Goal: Task Accomplishment & Management: Manage account settings

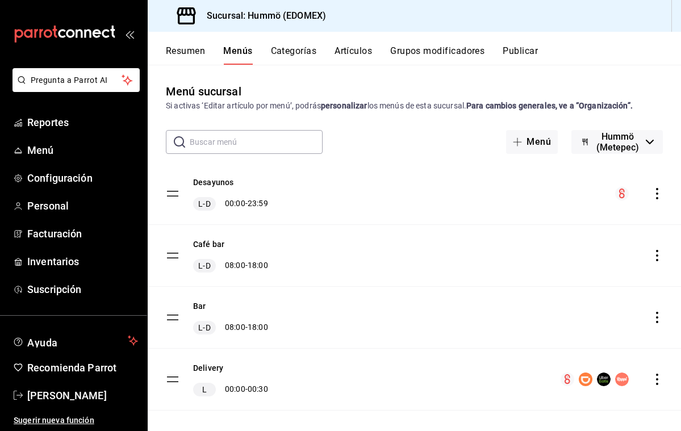
click at [298, 52] on button "Categorías" at bounding box center [294, 54] width 46 height 19
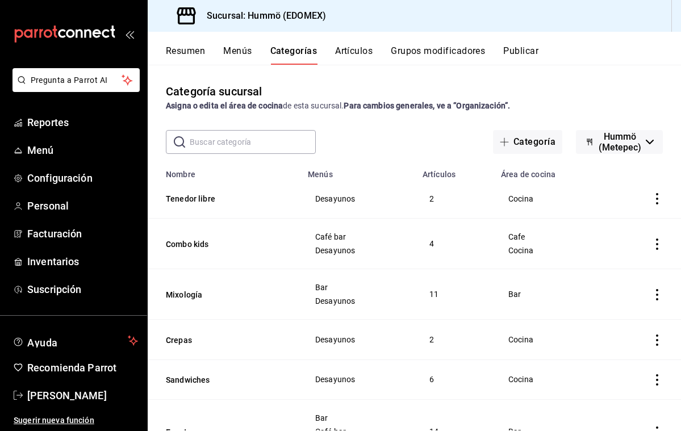
click at [197, 144] on input "text" at bounding box center [253, 142] width 126 height 23
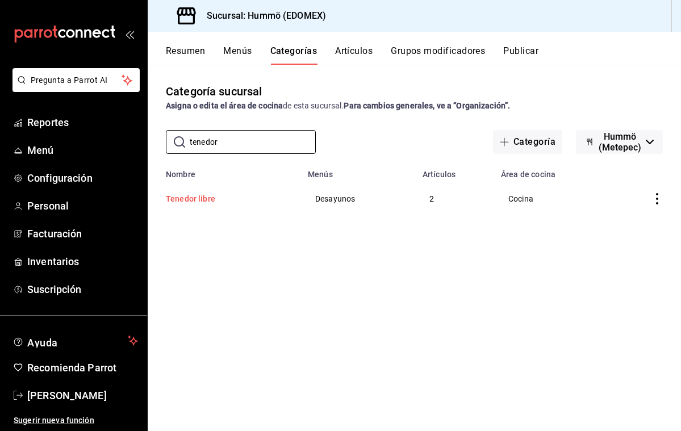
type input "tenedor"
click at [190, 198] on button "Tenedor libre" at bounding box center [223, 198] width 114 height 11
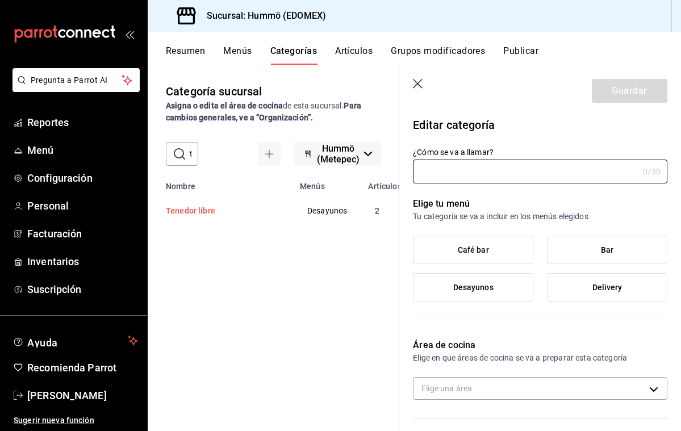
type input "Tenedor libre"
type input "1756220441173"
type input "1cafc953-72d8-4a29-af6d-617bfa8ddccf"
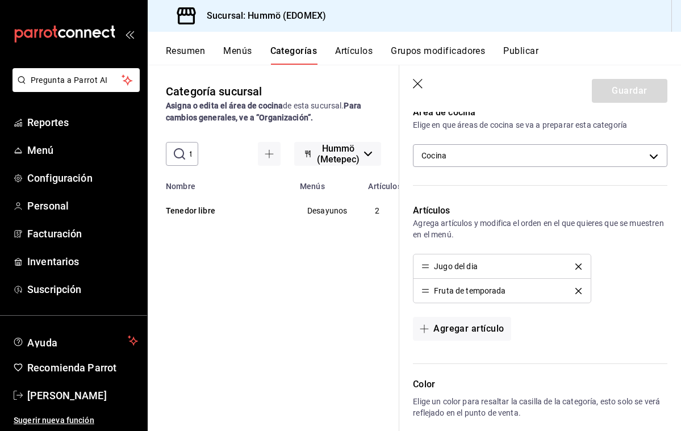
scroll to position [236, 0]
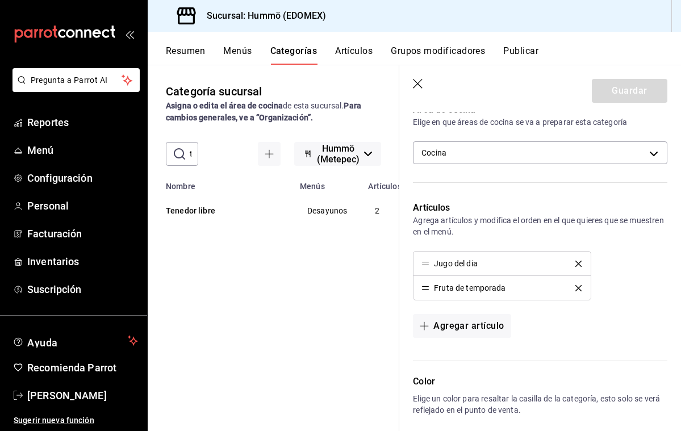
click at [578, 262] on icon "delete" at bounding box center [578, 264] width 6 height 6
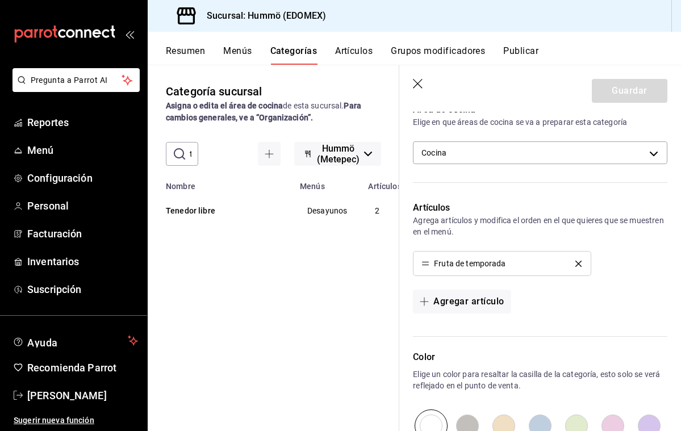
click at [578, 262] on icon "delete" at bounding box center [578, 264] width 6 height 6
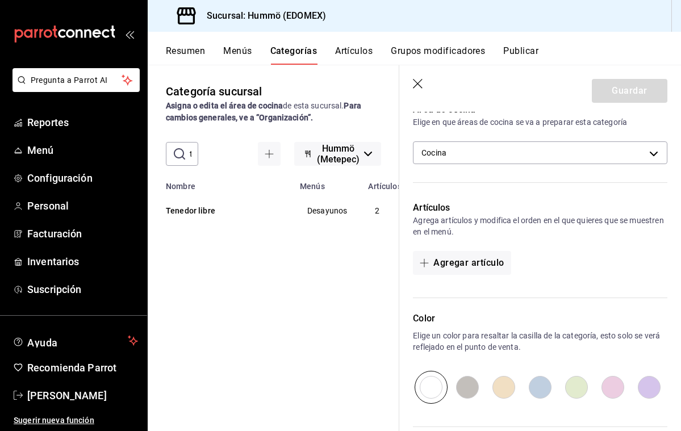
click at [352, 48] on button "Artículos" at bounding box center [353, 54] width 37 height 19
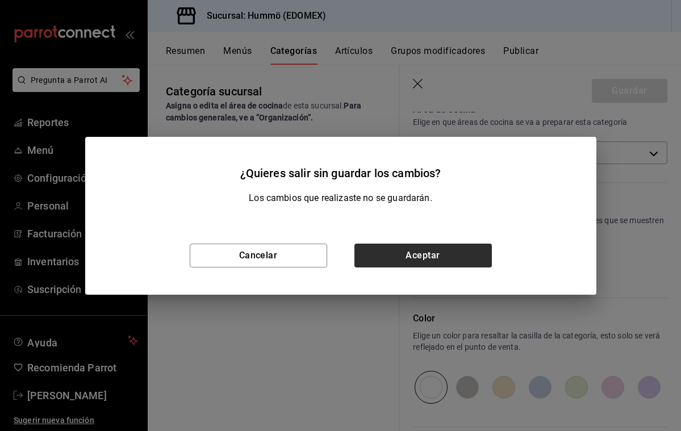
click at [411, 252] on button "Aceptar" at bounding box center [422, 256] width 137 height 24
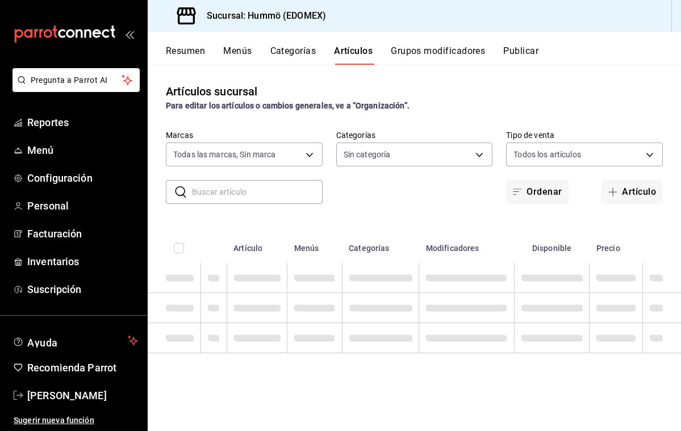
type input "75b1f412-a6e2-4be5-9263-e8b4cb89731e"
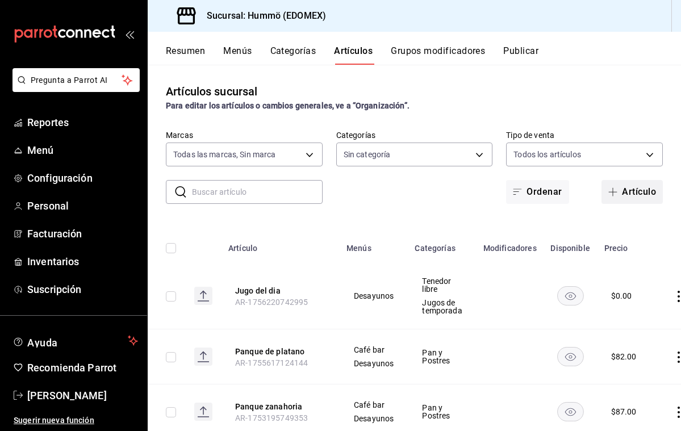
type input "c6eda419-0d1c-4a04-a94a-4badfdc76e9a,f51c0c50-d6fa-4664-9e32-08044c7f1fc5,dc56c…"
click at [626, 193] on button "Artículo" at bounding box center [631, 192] width 61 height 24
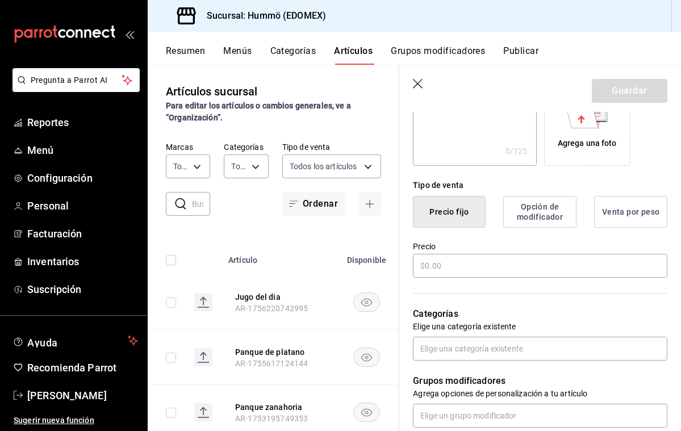
scroll to position [221, 0]
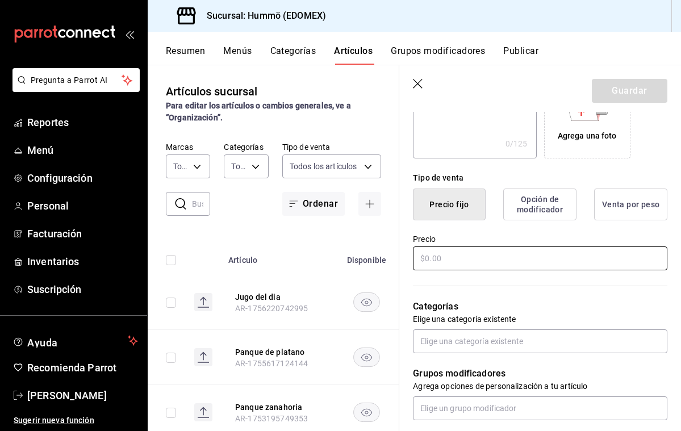
type input "Cup Avena"
click at [454, 266] on input "text" at bounding box center [540, 258] width 254 height 24
type input "$0.00"
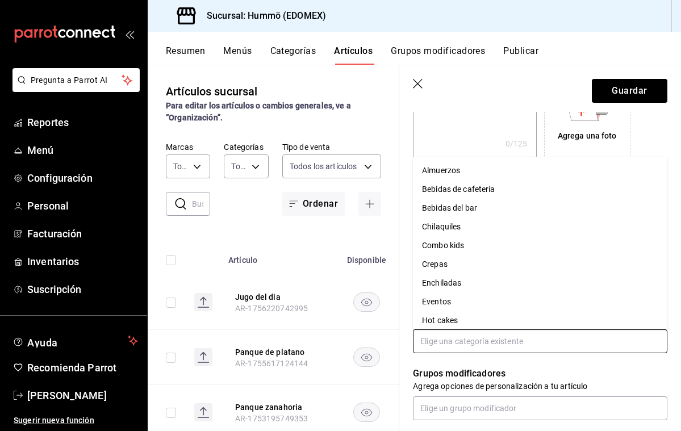
click at [452, 345] on input "text" at bounding box center [540, 341] width 254 height 24
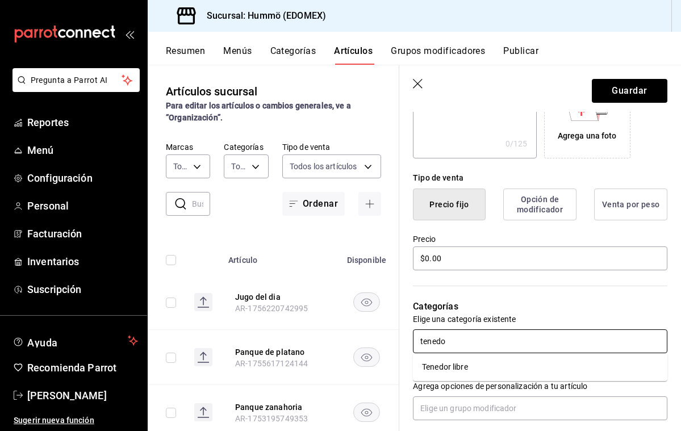
type input "tenedor"
click at [460, 368] on li "Tenedor libre" at bounding box center [540, 367] width 254 height 19
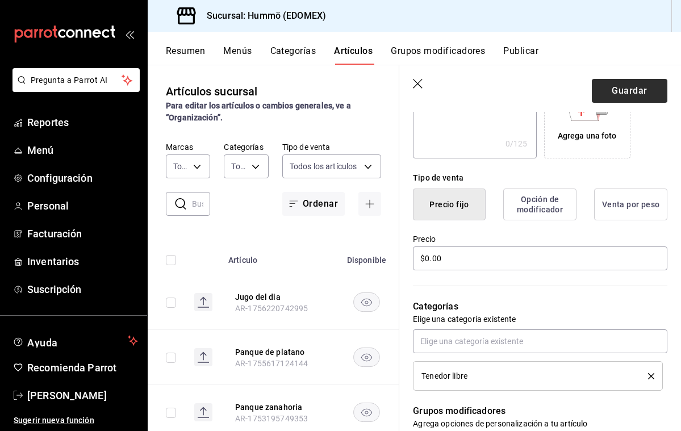
click at [639, 93] on button "Guardar" at bounding box center [630, 91] width 76 height 24
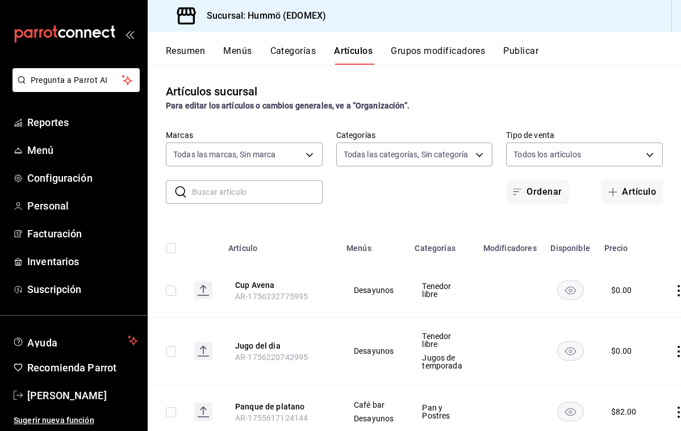
click at [281, 48] on button "Categorías" at bounding box center [293, 54] width 46 height 19
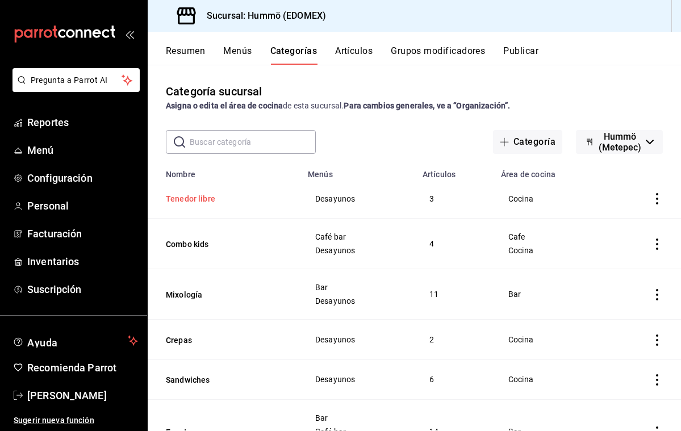
click at [206, 200] on button "Tenedor libre" at bounding box center [223, 198] width 114 height 11
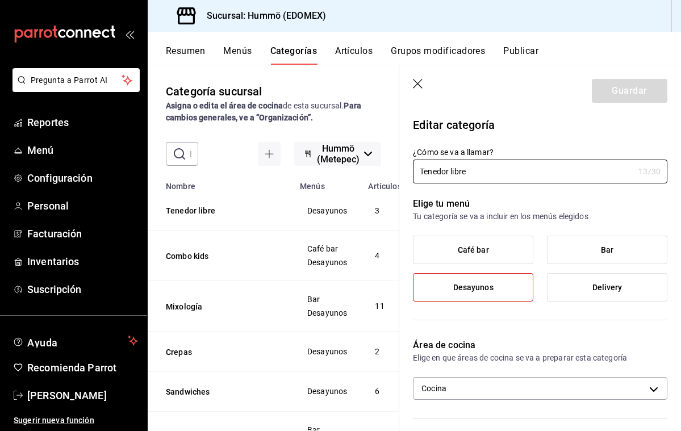
click at [486, 250] on span "Café bar" at bounding box center [473, 250] width 31 height 10
click at [0, 0] on input "Café bar" at bounding box center [0, 0] width 0 height 0
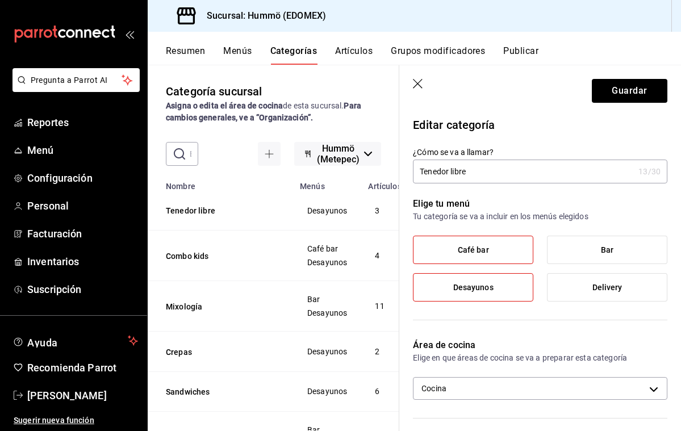
click at [484, 283] on span "Desayunos" at bounding box center [473, 288] width 40 height 10
click at [0, 0] on input "Desayunos" at bounding box center [0, 0] width 0 height 0
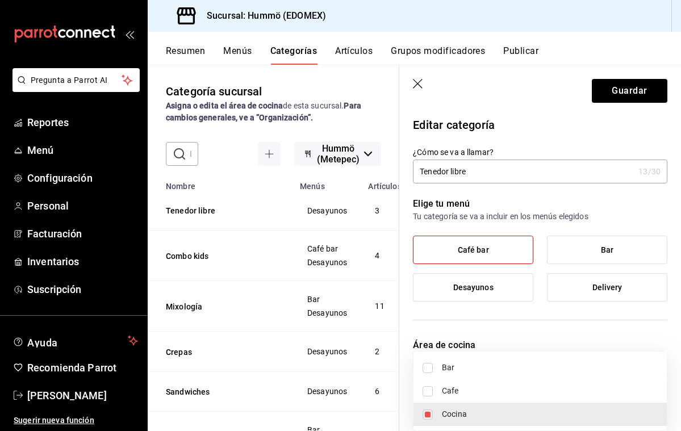
click at [465, 387] on body "Pregunta a Parrot AI Reportes Menú Configuración Personal Facturación Inventari…" at bounding box center [340, 215] width 681 height 431
click at [453, 389] on span "Cafe" at bounding box center [550, 391] width 216 height 12
type input "1cafc953-72d8-4a29-af6d-617bfa8ddccf,9efcc16e-b8d1-48b9-a874-e64a8462715b"
checkbox input "true"
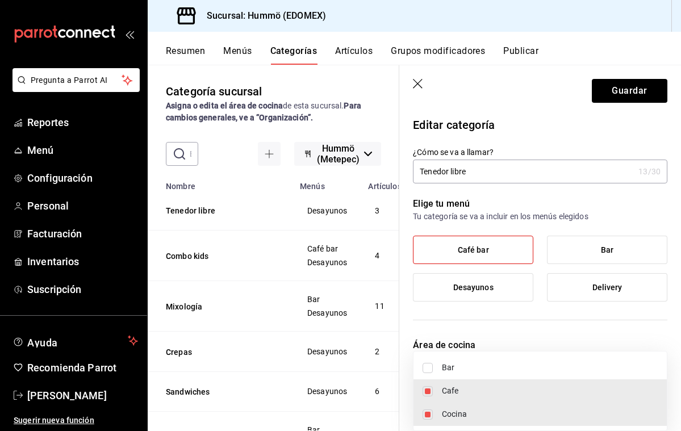
click at [446, 413] on span "Cocina" at bounding box center [550, 414] width 216 height 12
type input "9efcc16e-b8d1-48b9-a874-e64a8462715b"
checkbox input "false"
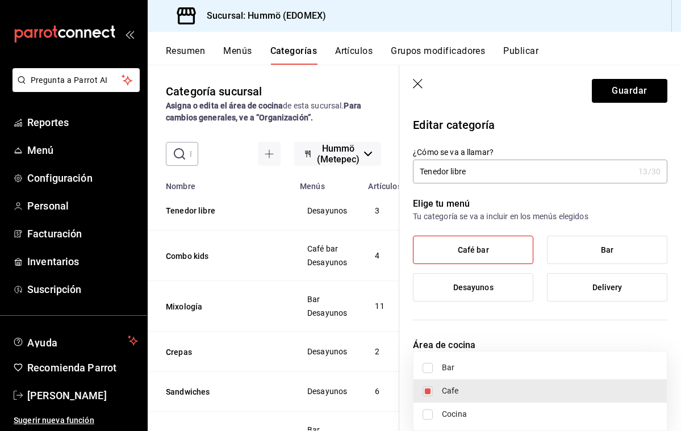
click at [479, 418] on span "Cocina" at bounding box center [550, 414] width 216 height 12
type input "9efcc16e-b8d1-48b9-a874-e64a8462715b,1cafc953-72d8-4a29-af6d-617bfa8ddccf"
checkbox input "true"
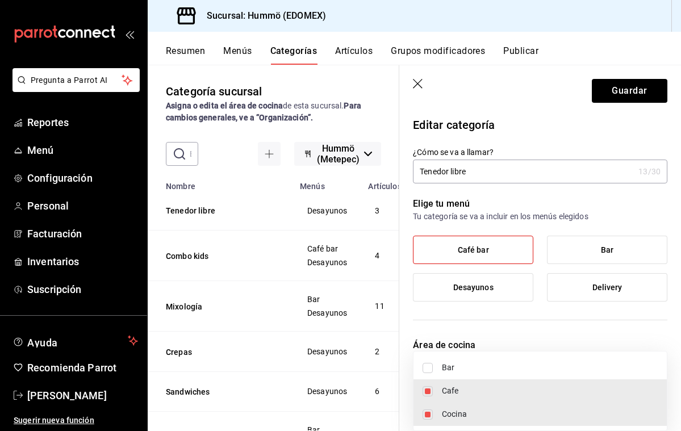
click at [446, 386] on span "Cafe" at bounding box center [550, 391] width 216 height 12
type input "1cafc953-72d8-4a29-af6d-617bfa8ddccf"
checkbox input "false"
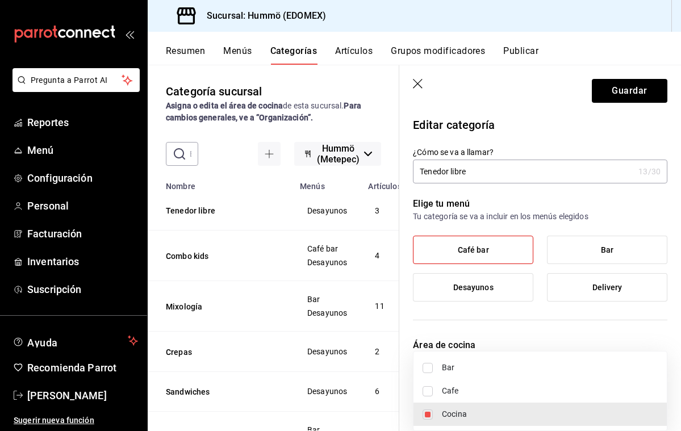
click at [424, 416] on input "checkbox" at bounding box center [428, 414] width 10 height 10
checkbox input "false"
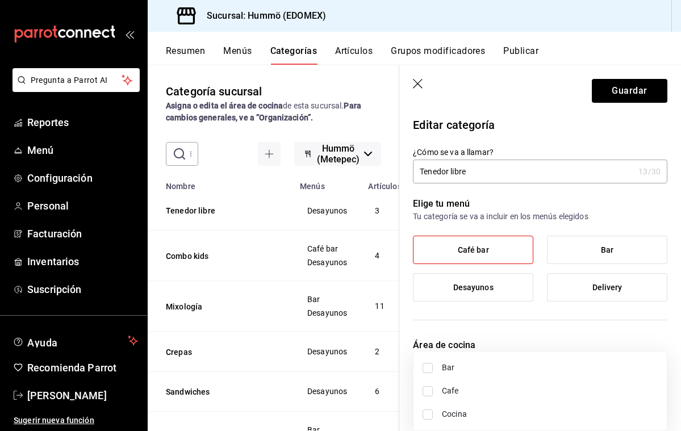
click at [429, 391] on input "checkbox" at bounding box center [428, 391] width 10 height 10
checkbox input "true"
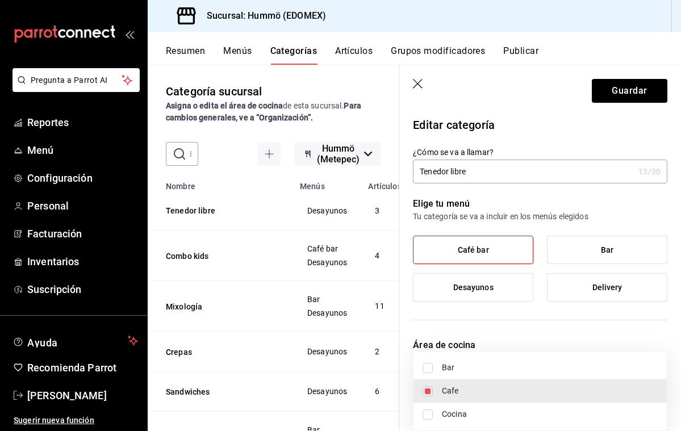
type input "9efcc16e-b8d1-48b9-a874-e64a8462715b"
click at [417, 82] on div at bounding box center [340, 215] width 681 height 431
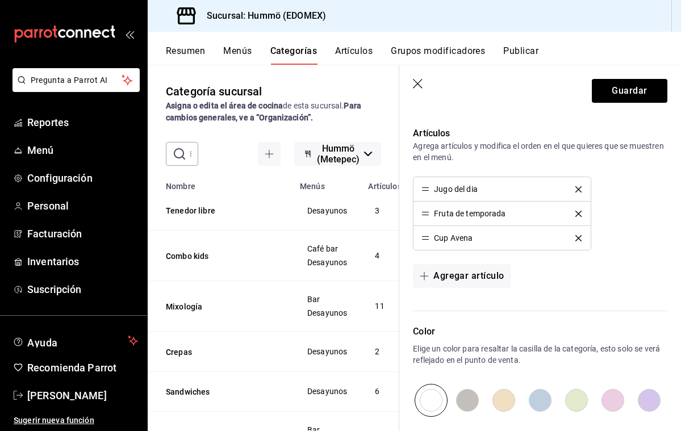
scroll to position [315, 0]
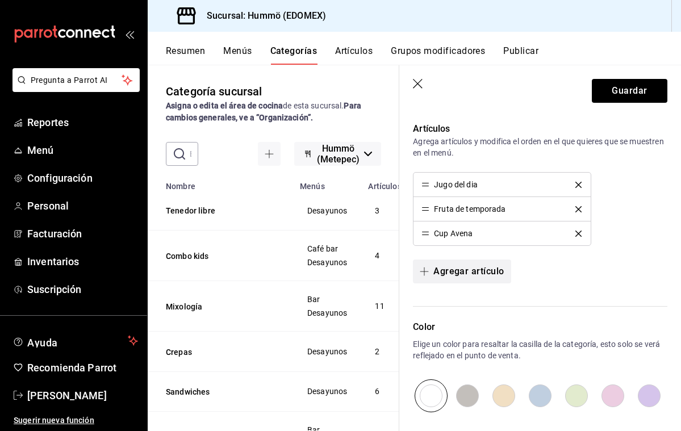
click at [485, 270] on button "Agregar artículo" at bounding box center [462, 272] width 98 height 24
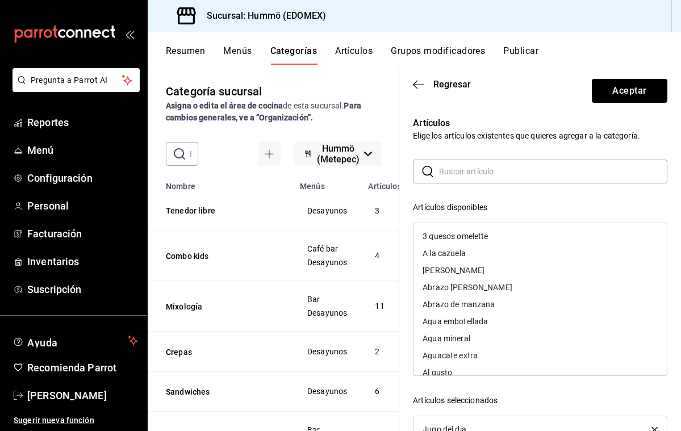
click at [456, 174] on input "text" at bounding box center [553, 171] width 228 height 23
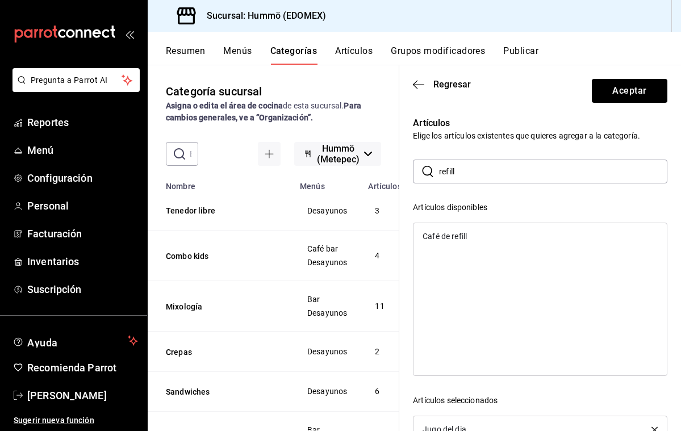
click at [447, 237] on div "Café de refill" at bounding box center [445, 236] width 44 height 8
click at [459, 173] on input "refill" at bounding box center [553, 171] width 228 height 23
type input "r"
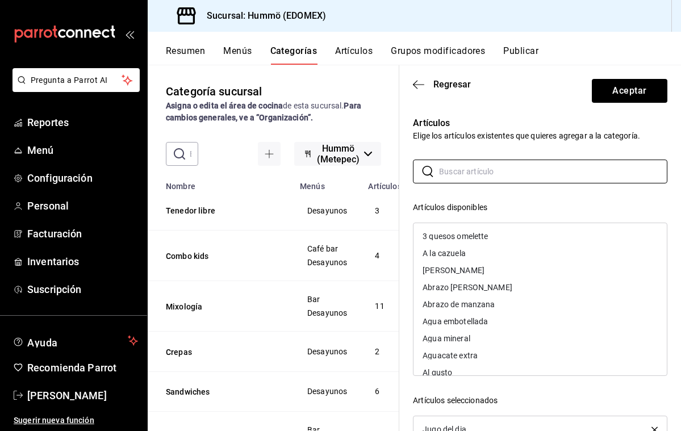
scroll to position [0, 0]
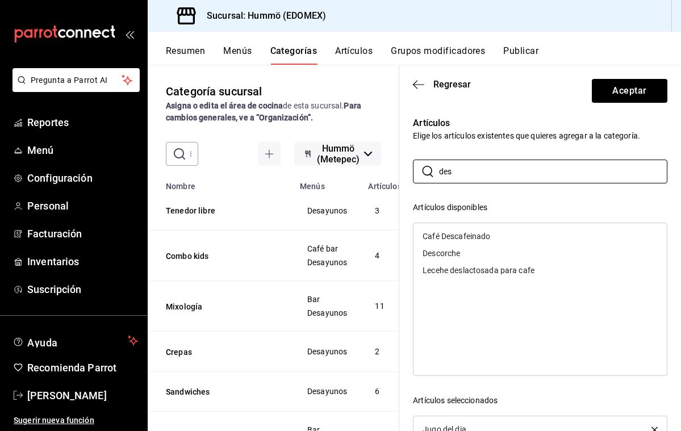
click at [483, 236] on div "Café Descafeinado" at bounding box center [457, 236] width 68 height 8
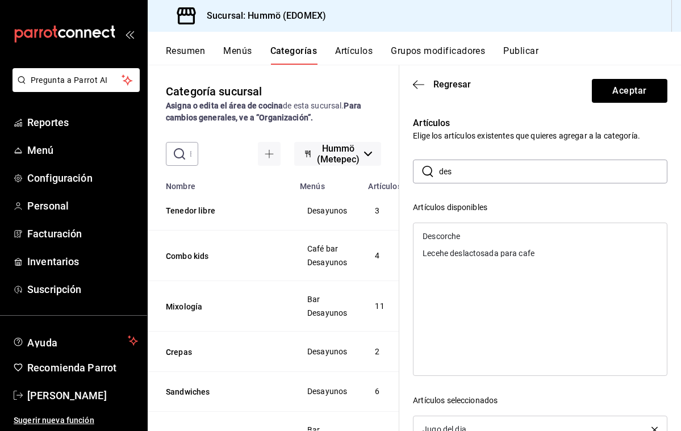
click at [459, 174] on input "des" at bounding box center [553, 171] width 228 height 23
type input "d"
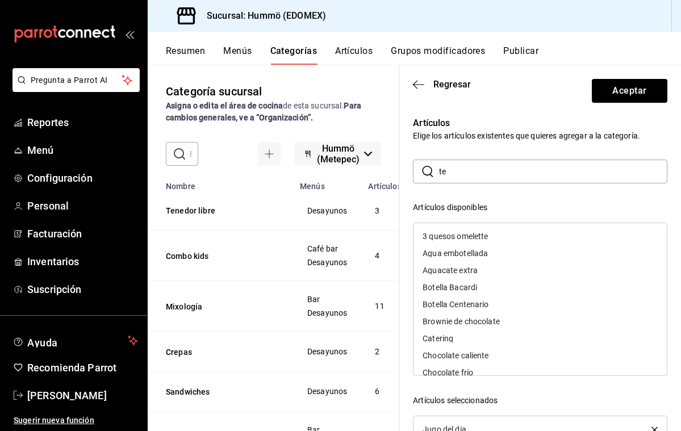
type input "t"
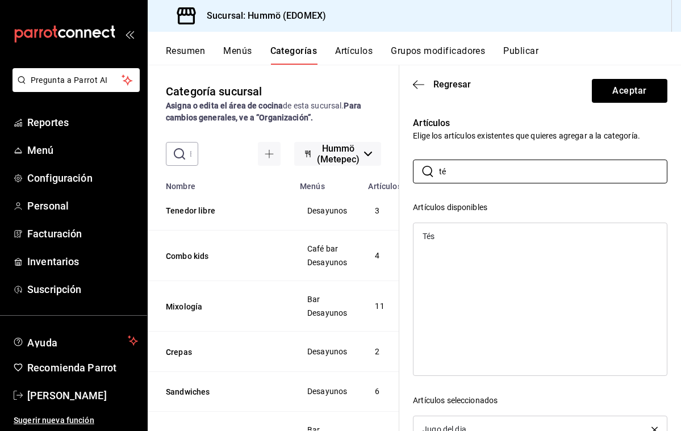
click at [434, 235] on div "Tés" at bounding box center [429, 236] width 12 height 8
click at [450, 171] on input "té" at bounding box center [553, 171] width 228 height 23
type input "t"
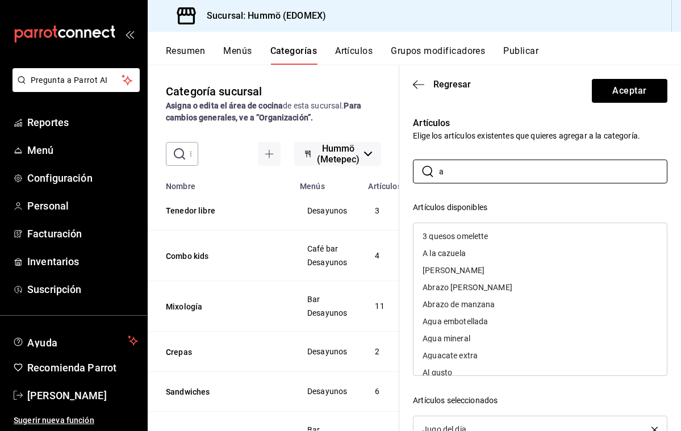
type input "a"
click at [465, 253] on div "A la cazuela" at bounding box center [444, 253] width 43 height 8
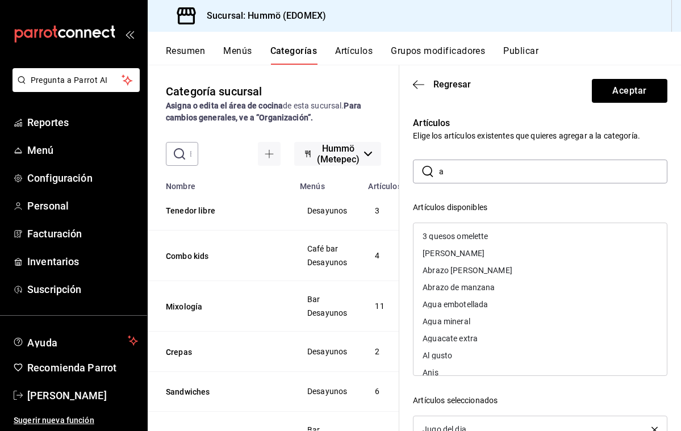
click at [445, 173] on input "a" at bounding box center [553, 171] width 228 height 23
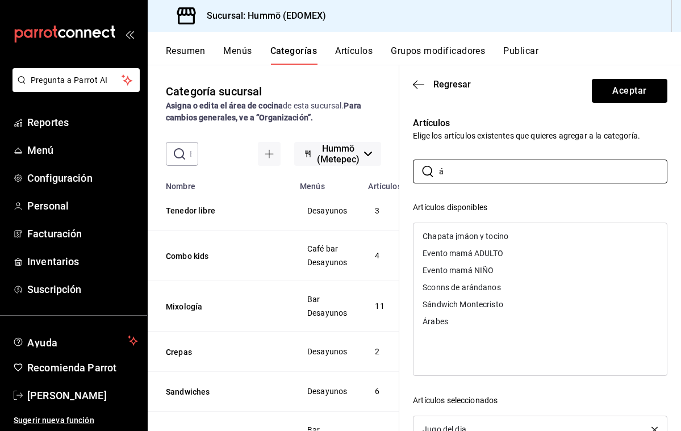
type input "á"
click at [440, 323] on div "Árabes" at bounding box center [436, 321] width 26 height 8
click at [445, 174] on input "á" at bounding box center [553, 171] width 228 height 23
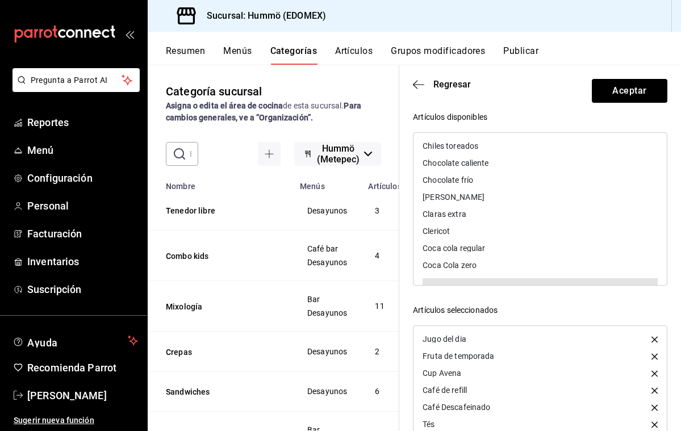
scroll to position [91, 0]
click at [445, 280] on div "Españoles" at bounding box center [441, 282] width 37 height 8
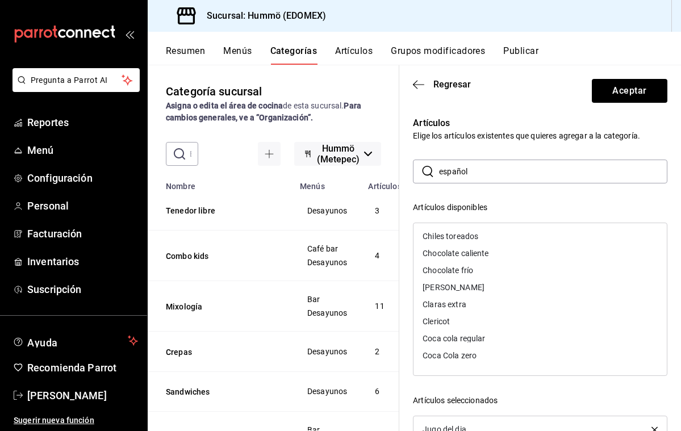
scroll to position [0, 0]
click at [472, 174] on input "español" at bounding box center [553, 171] width 228 height 23
type input "e"
click at [453, 374] on div "[DEMOGRAPHIC_DATA]" at bounding box center [465, 373] width 84 height 8
click at [460, 172] on input "bene" at bounding box center [553, 171] width 228 height 23
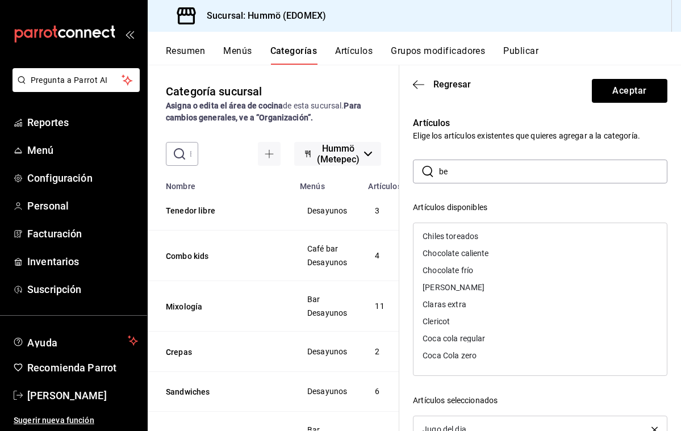
type input "b"
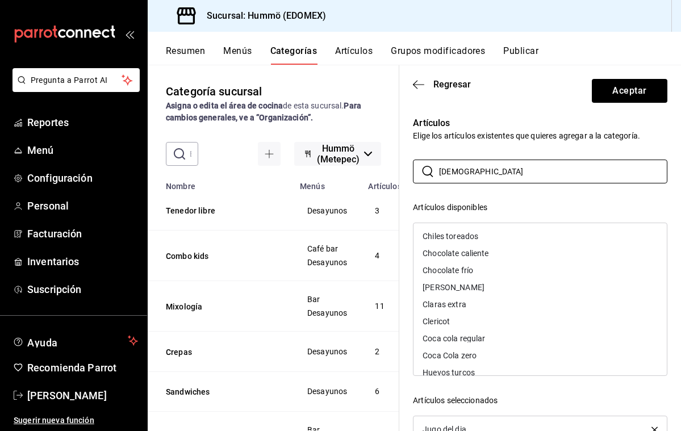
click at [462, 372] on div "Huevos turcos" at bounding box center [449, 373] width 52 height 8
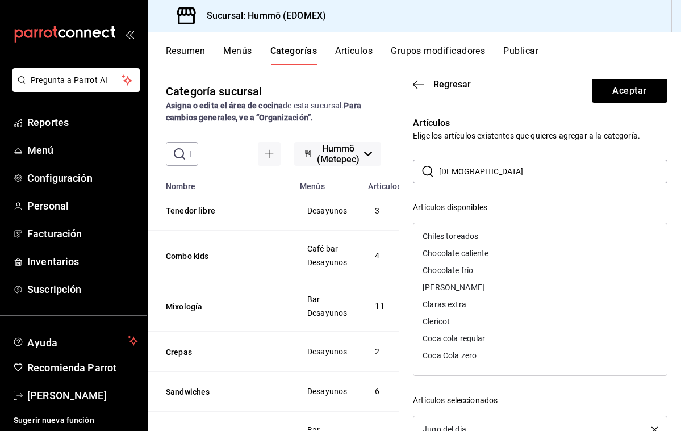
click at [466, 175] on input "[DEMOGRAPHIC_DATA]" at bounding box center [553, 171] width 228 height 23
type input "t"
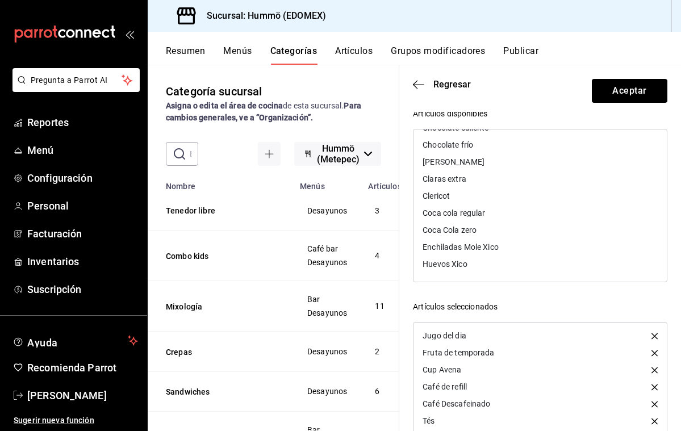
scroll to position [99, 0]
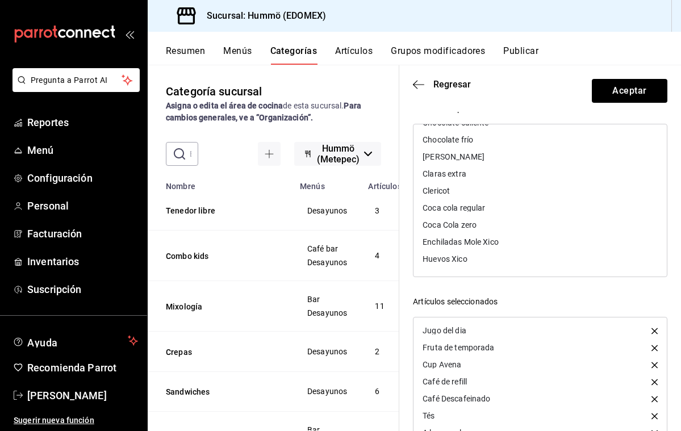
click at [426, 258] on div "Huevos Xico" at bounding box center [445, 259] width 44 height 8
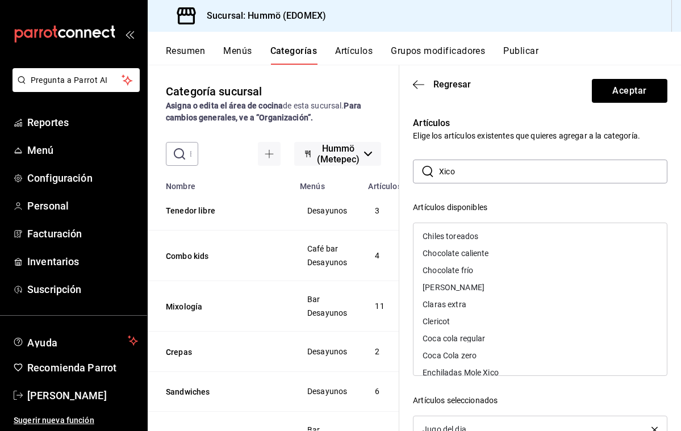
scroll to position [0, 0]
click at [459, 170] on input "Xico" at bounding box center [553, 171] width 228 height 23
type input "X"
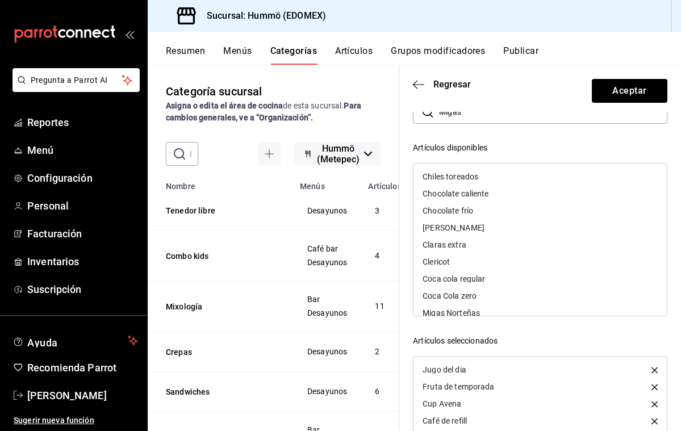
scroll to position [60, 0]
click at [455, 313] on div "Migas Norteñas" at bounding box center [451, 312] width 57 height 8
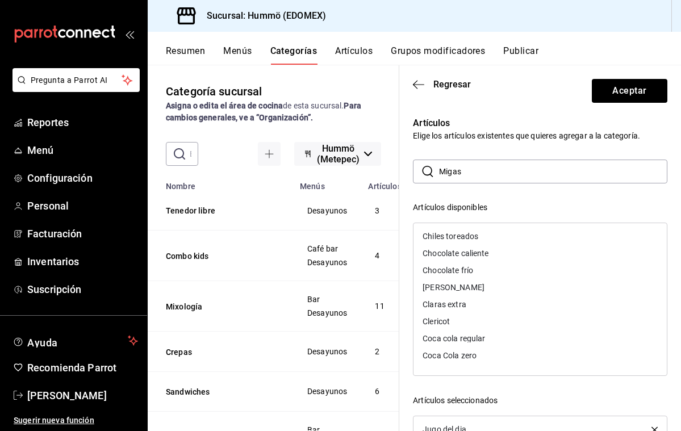
scroll to position [0, 0]
click at [462, 169] on input "Migas" at bounding box center [553, 171] width 228 height 23
type input "M"
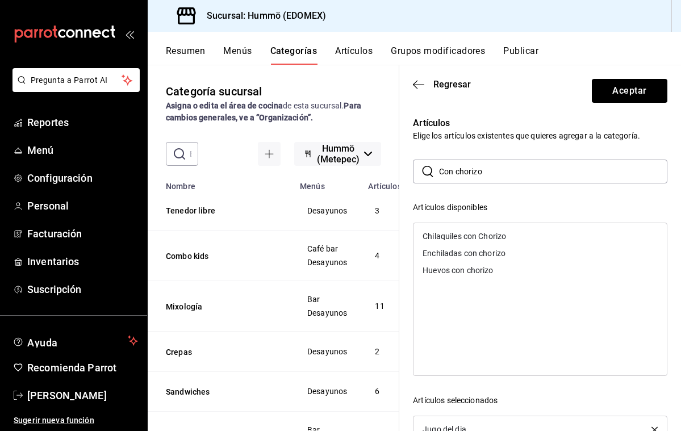
click at [453, 269] on div "Huevos con chorizo" at bounding box center [458, 270] width 70 height 8
click at [483, 172] on input "Con chorizo" at bounding box center [553, 171] width 228 height 23
type input "C"
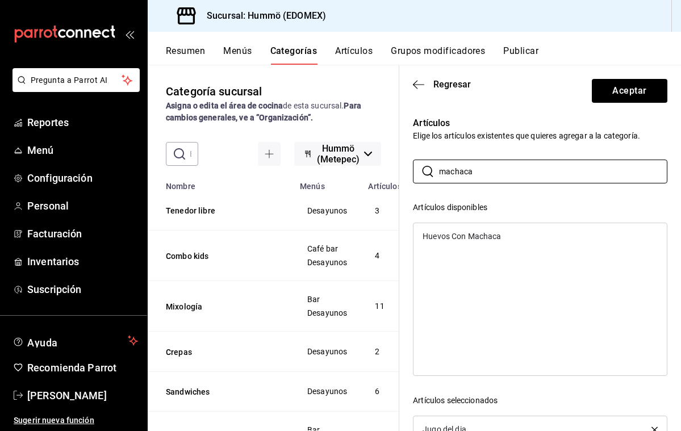
click at [478, 236] on div "Huevos Con Machaca" at bounding box center [462, 236] width 78 height 8
click at [478, 173] on input "machaca" at bounding box center [553, 171] width 228 height 23
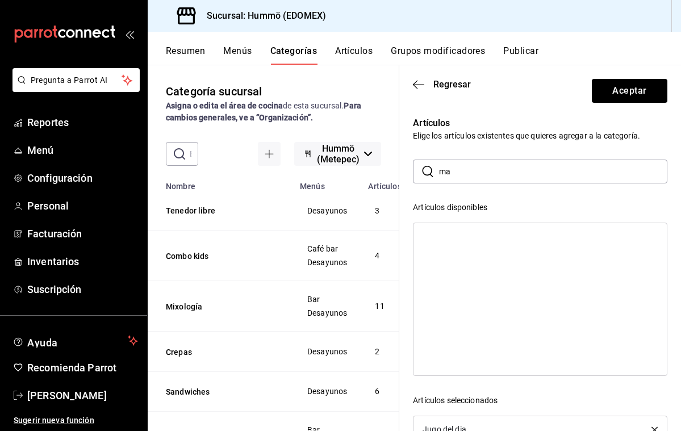
type input "m"
click at [449, 239] on div "Rancheros" at bounding box center [442, 236] width 39 height 8
click at [479, 171] on input "Rancheros" at bounding box center [553, 171] width 228 height 23
type input "R"
click at [464, 237] on div "Huevos montados" at bounding box center [456, 236] width 66 height 8
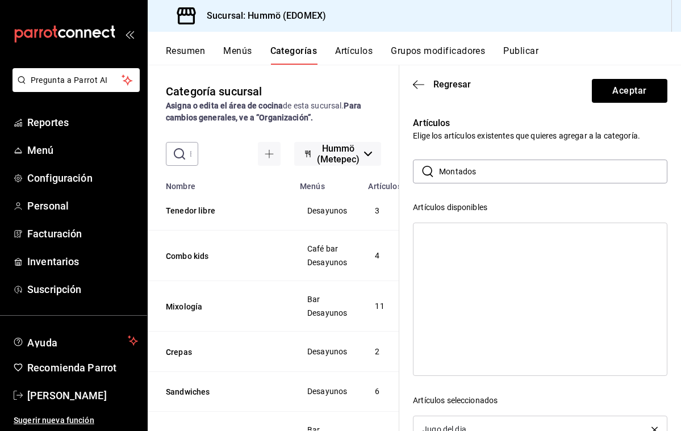
click at [474, 172] on input "Montados" at bounding box center [553, 171] width 228 height 23
type input "M"
click at [449, 237] on div "Divorciados" at bounding box center [444, 236] width 42 height 8
click at [489, 174] on input "Divorciados" at bounding box center [553, 171] width 228 height 23
type input "D"
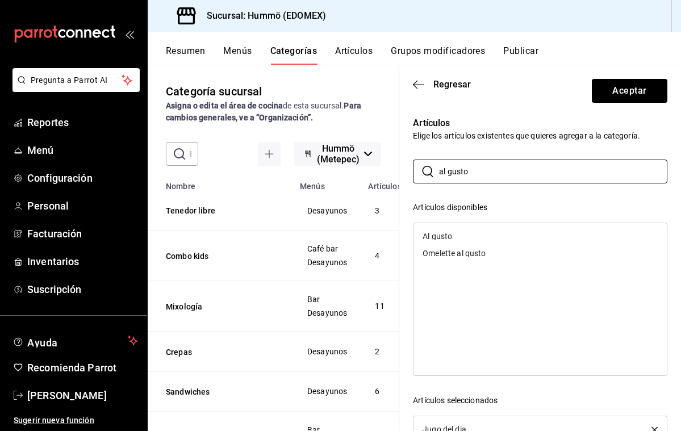
type input "al gusto"
click at [448, 232] on div "Al gusto" at bounding box center [539, 236] width 253 height 17
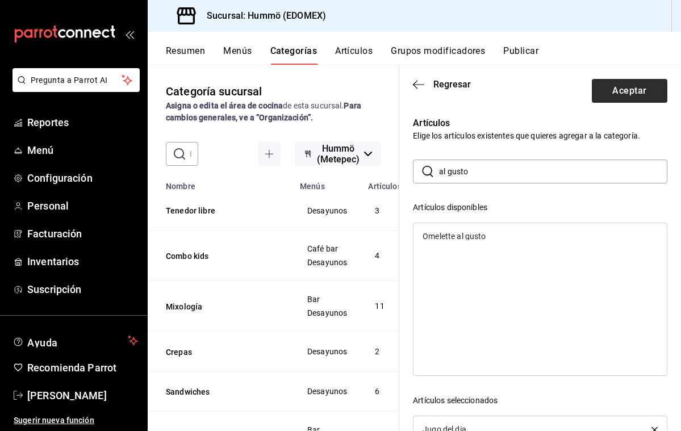
click at [621, 92] on button "Aceptar" at bounding box center [630, 91] width 76 height 24
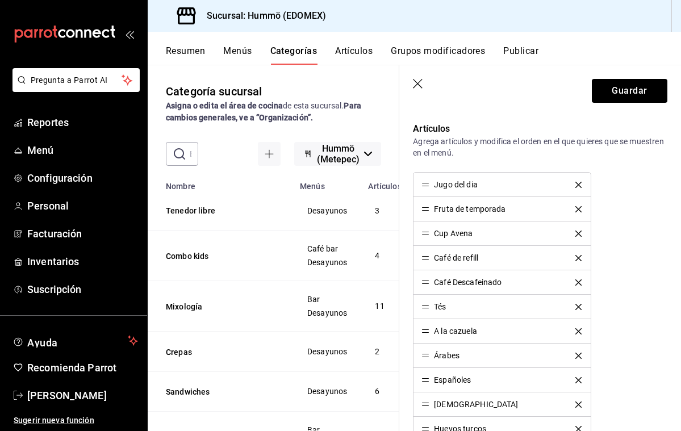
click at [621, 92] on button "Guardar" at bounding box center [630, 91] width 76 height 24
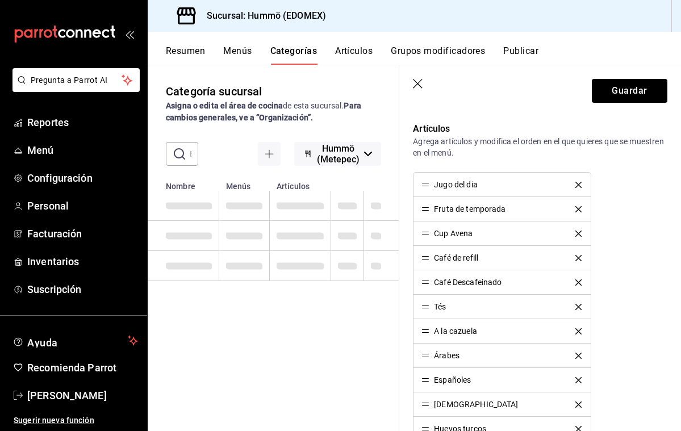
type input "1756233184832"
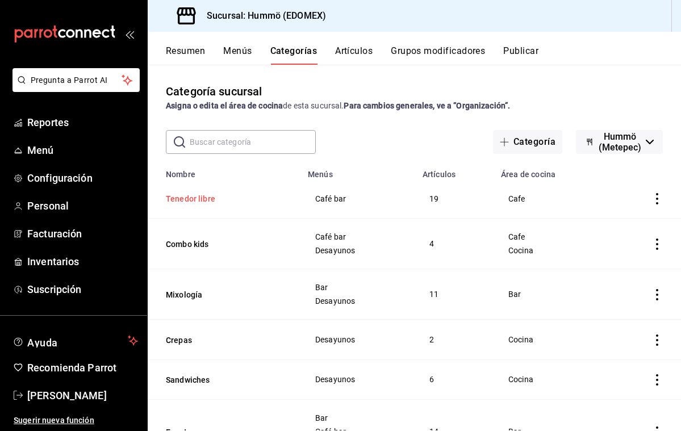
click at [209, 197] on button "Tenedor libre" at bounding box center [223, 198] width 114 height 11
click at [209, 197] on th "Tenedor libre" at bounding box center [224, 199] width 153 height 40
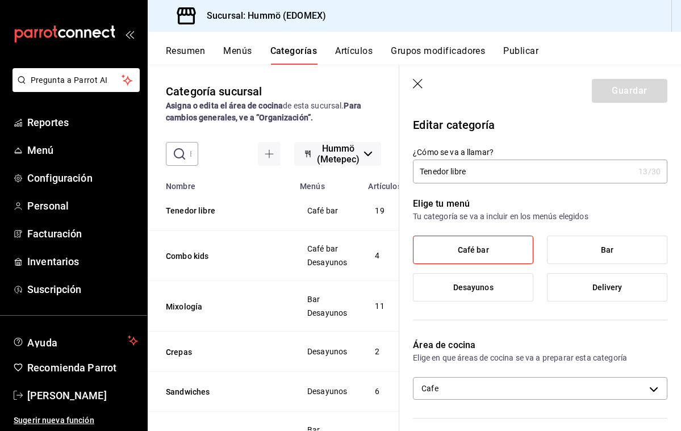
click at [482, 290] on span "Desayunos" at bounding box center [473, 288] width 40 height 10
click at [0, 0] on input "Desayunos" at bounding box center [0, 0] width 0 height 0
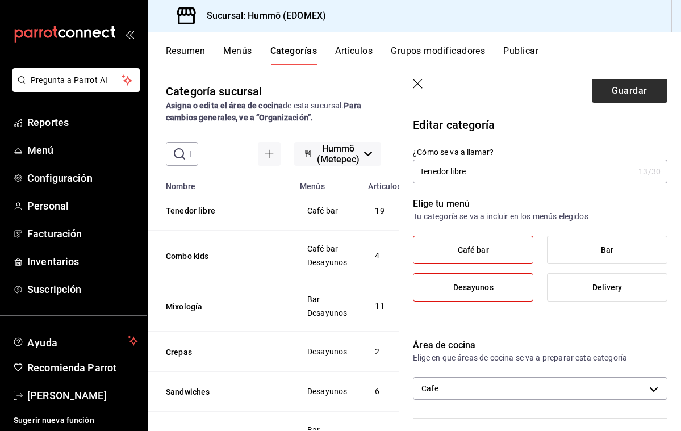
click at [628, 89] on button "Guardar" at bounding box center [630, 91] width 76 height 24
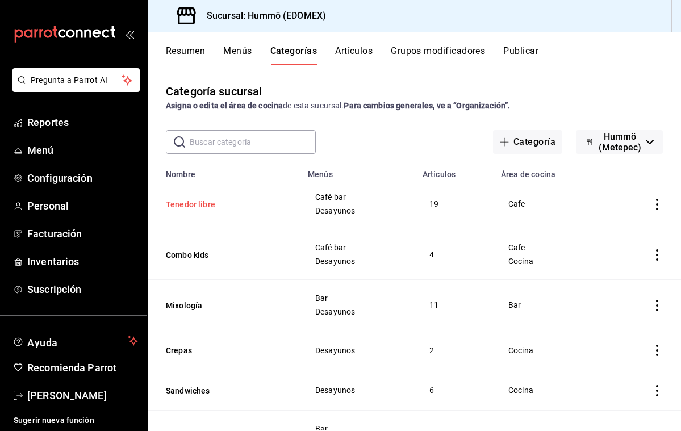
click at [196, 201] on button "Tenedor libre" at bounding box center [223, 204] width 114 height 11
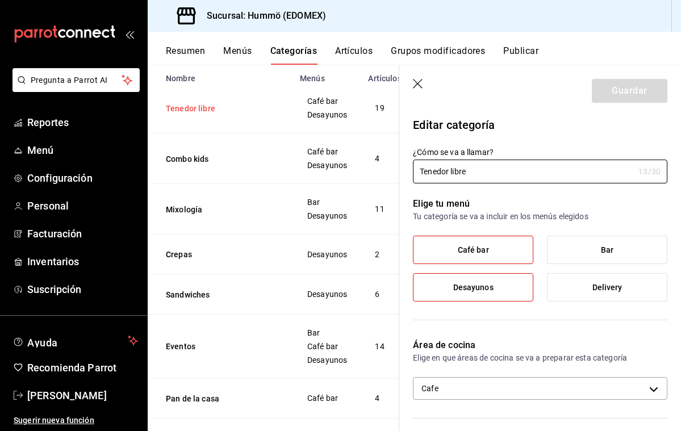
scroll to position [124, 0]
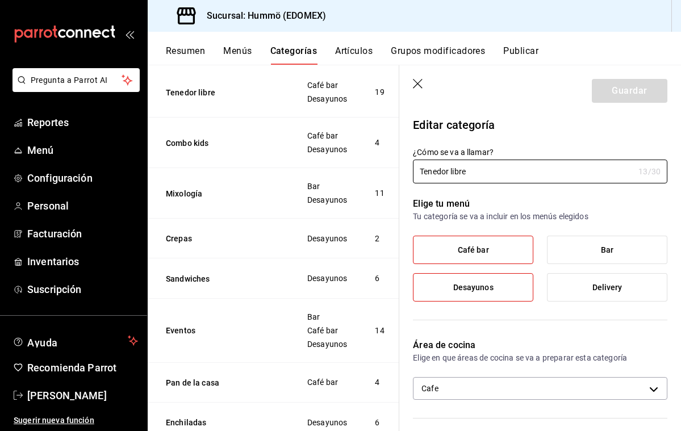
click at [489, 285] on span "Desayunos" at bounding box center [473, 288] width 40 height 10
click at [0, 0] on input "Desayunos" at bounding box center [0, 0] width 0 height 0
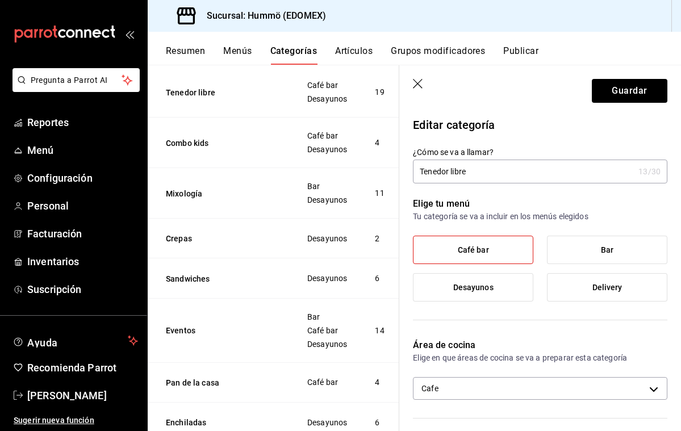
click at [482, 173] on input "Tenedor libre" at bounding box center [523, 171] width 221 height 23
type input "Tenedor libre entradas"
click at [482, 290] on span "Desayunos" at bounding box center [473, 288] width 40 height 10
click at [0, 0] on input "Desayunos" at bounding box center [0, 0] width 0 height 0
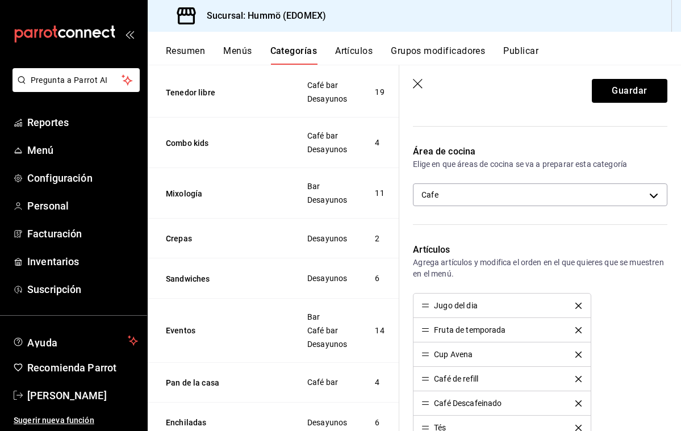
scroll to position [194, 0]
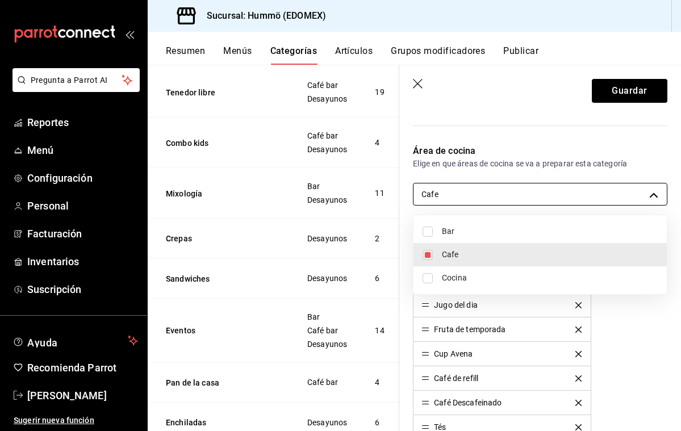
click at [626, 197] on body "Pregunta a Parrot AI Reportes Menú Configuración Personal Facturación Inventari…" at bounding box center [340, 215] width 681 height 431
click at [429, 277] on input "checkbox" at bounding box center [428, 278] width 10 height 10
checkbox input "true"
type input "9efcc16e-b8d1-48b9-a874-e64a8462715b,1cafc953-72d8-4a29-af6d-617bfa8ddccf"
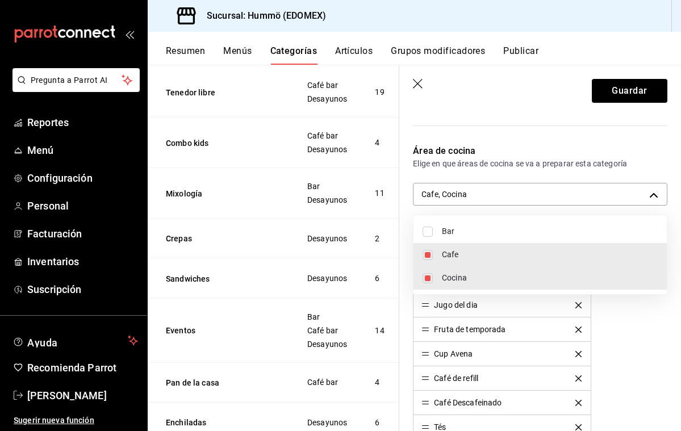
click at [427, 255] on input "checkbox" at bounding box center [428, 255] width 10 height 10
checkbox input "false"
type input "1cafc953-72d8-4a29-af6d-617bfa8ddccf"
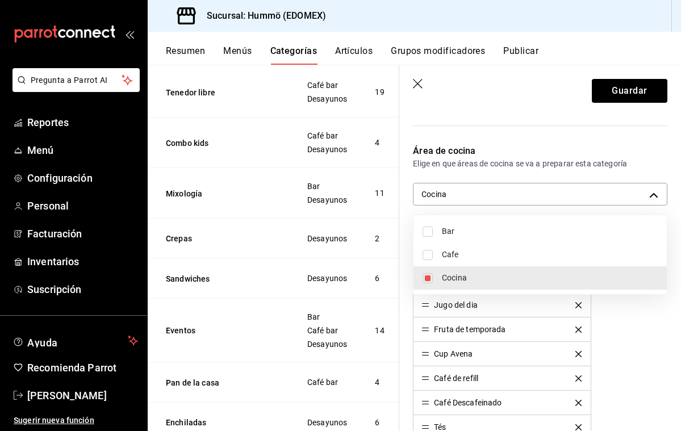
click at [578, 378] on div at bounding box center [340, 215] width 681 height 431
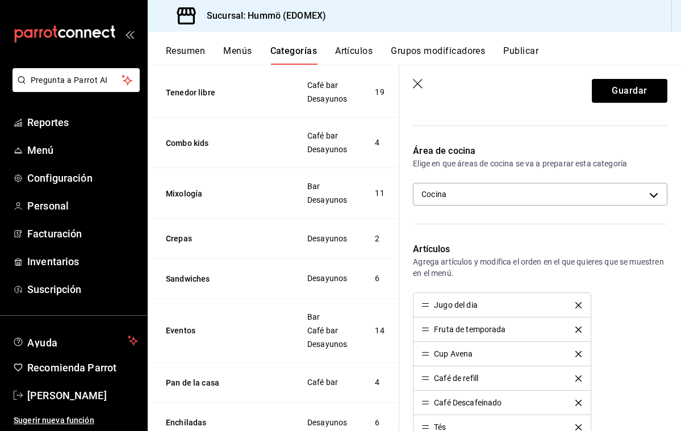
click at [579, 377] on icon "delete" at bounding box center [578, 378] width 6 height 6
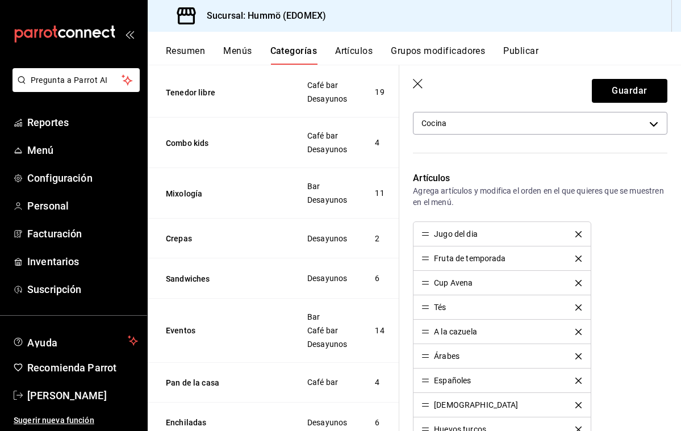
scroll to position [271, 0]
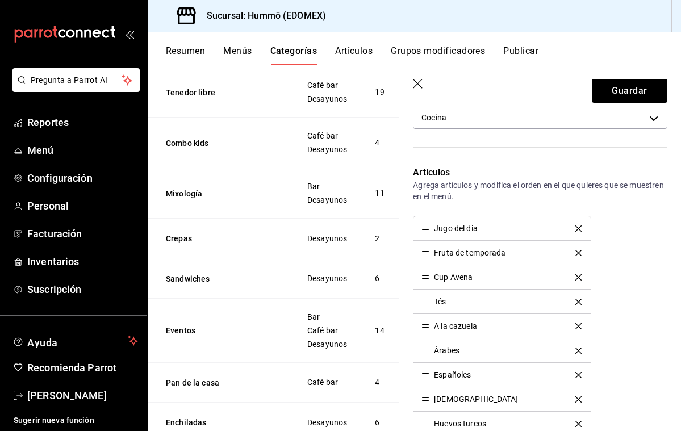
click at [578, 302] on icon "delete" at bounding box center [578, 302] width 6 height 6
click at [576, 300] on icon "delete" at bounding box center [578, 302] width 6 height 6
click at [578, 302] on icon "delete" at bounding box center [578, 302] width 6 height 6
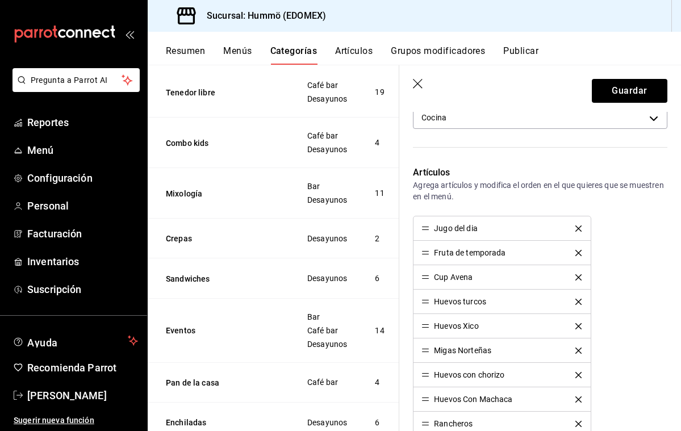
click at [578, 302] on icon "delete" at bounding box center [578, 302] width 6 height 6
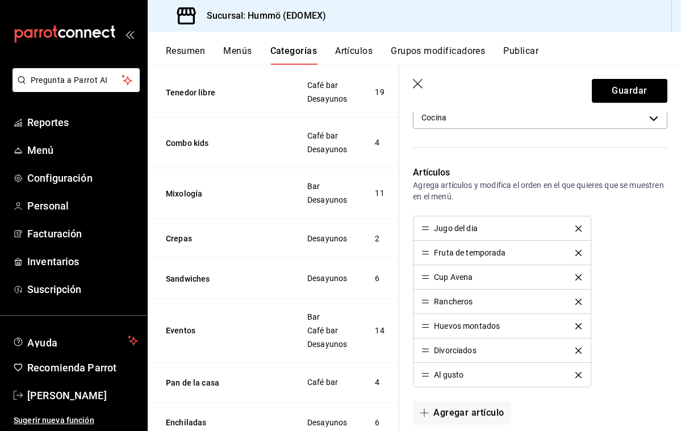
click at [579, 303] on icon "delete" at bounding box center [578, 302] width 6 height 6
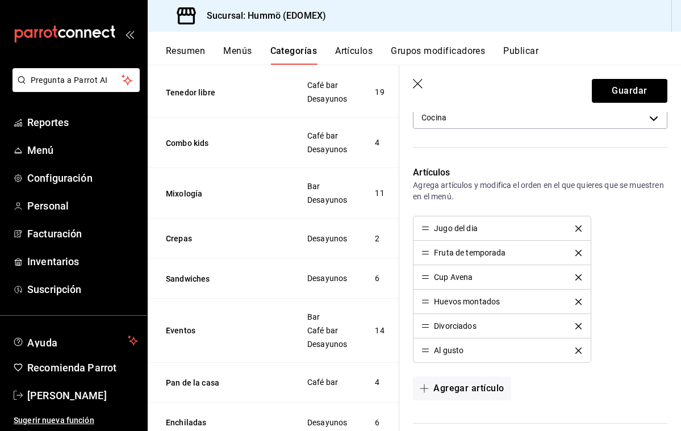
click at [579, 303] on icon "delete" at bounding box center [578, 302] width 6 height 6
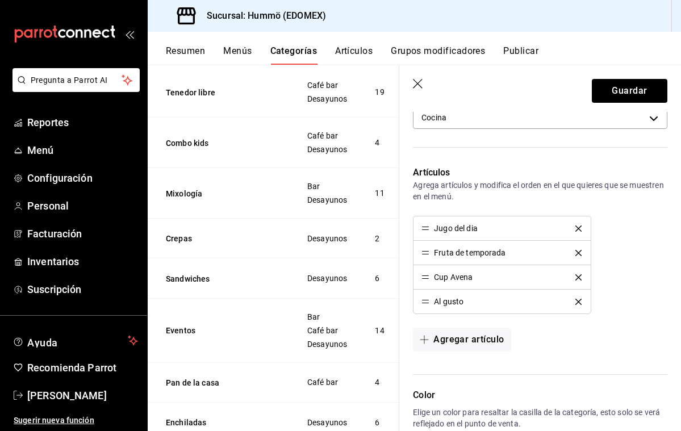
click at [579, 303] on icon "delete" at bounding box center [578, 302] width 6 height 6
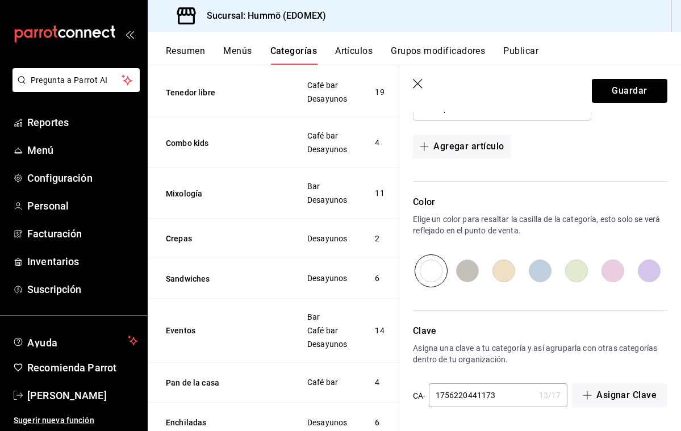
scroll to position [0, 0]
click at [638, 93] on button "Guardar" at bounding box center [630, 91] width 76 height 24
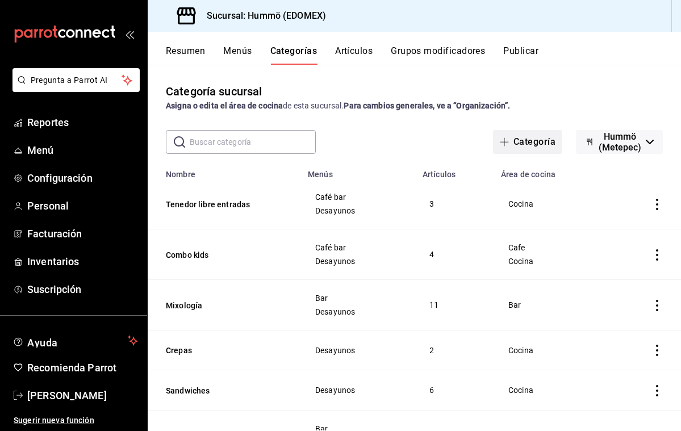
click at [493, 139] on button "Categoría" at bounding box center [527, 142] width 69 height 24
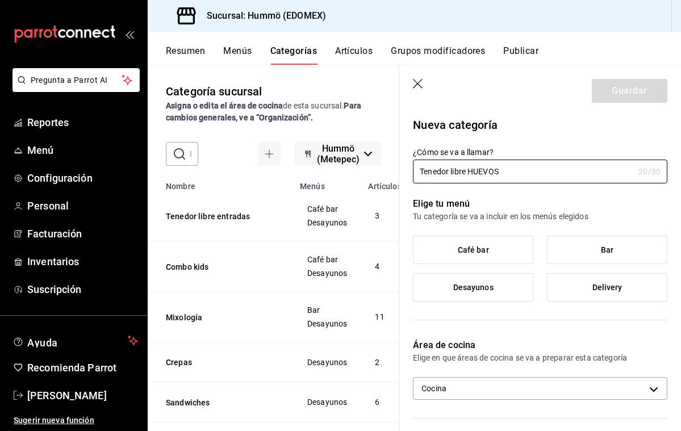
type input "Tenedor libre HUEVOS"
click at [487, 292] on label "Desayunos" at bounding box center [472, 287] width 119 height 27
click at [0, 0] on input "Desayunos" at bounding box center [0, 0] width 0 height 0
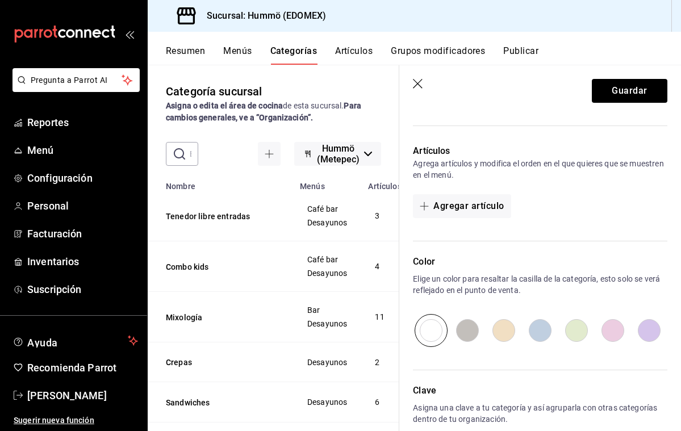
scroll to position [255, 0]
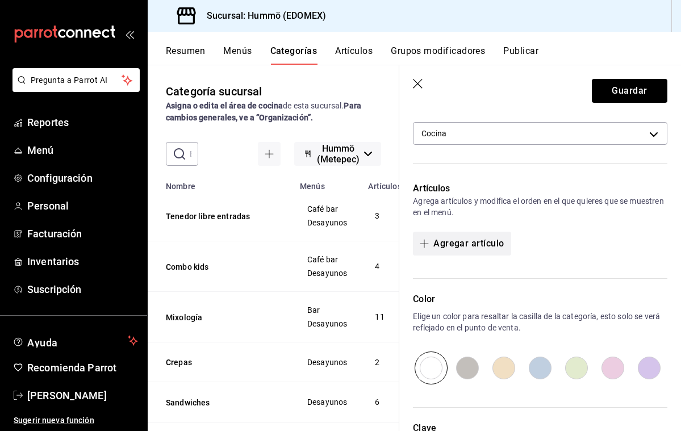
click at [448, 245] on button "Agregar artículo" at bounding box center [462, 244] width 98 height 24
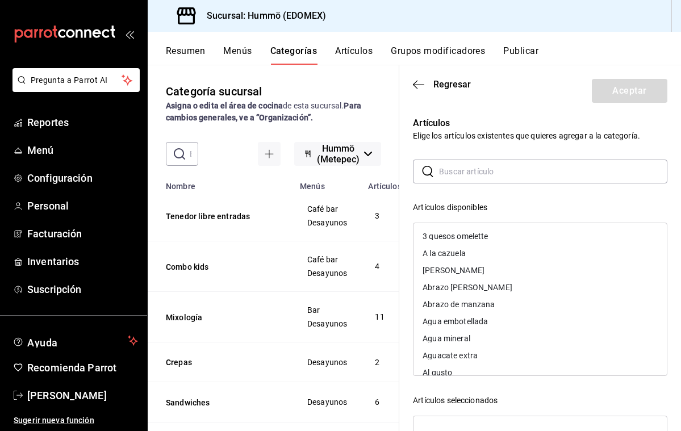
click at [436, 256] on div "A la cazuela" at bounding box center [444, 253] width 43 height 8
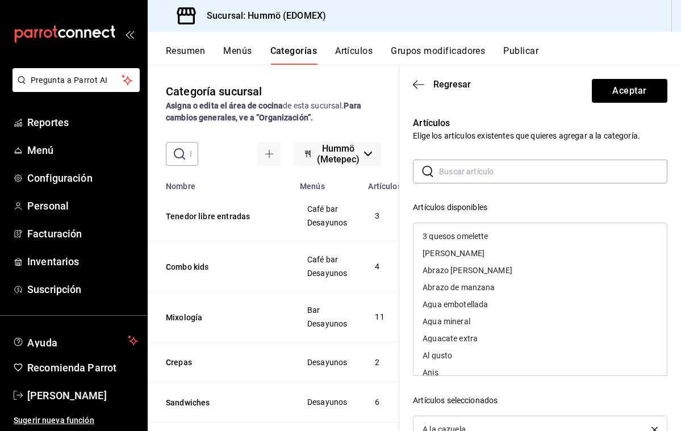
click at [438, 172] on div "​ ​" at bounding box center [540, 172] width 254 height 24
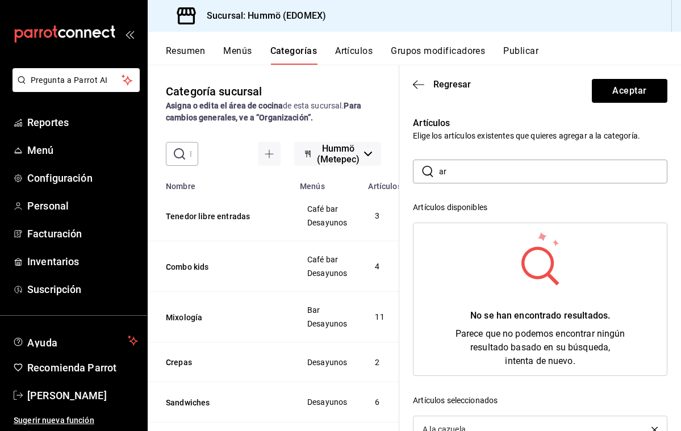
type input "a"
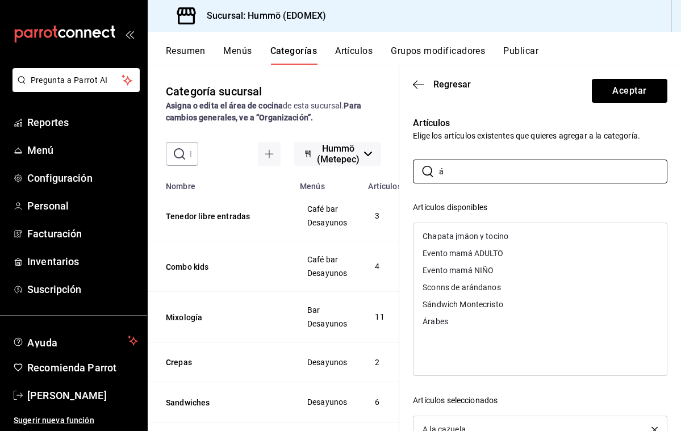
type input "á"
click at [440, 323] on div "Árabes" at bounding box center [436, 321] width 26 height 8
click at [446, 172] on input "á" at bounding box center [553, 171] width 228 height 23
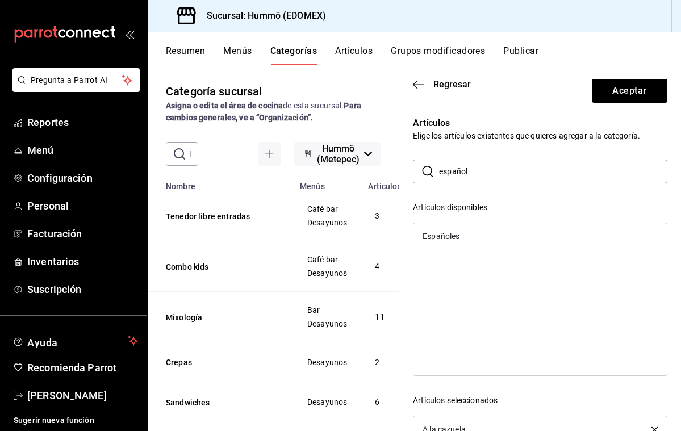
drag, startPoint x: 448, startPoint y: 210, endPoint x: 446, endPoint y: 237, distance: 26.7
click at [446, 237] on div "Españoles" at bounding box center [441, 236] width 37 height 8
click at [477, 177] on input "español" at bounding box center [553, 171] width 228 height 23
type input "e"
drag, startPoint x: 480, startPoint y: 190, endPoint x: 454, endPoint y: 235, distance: 51.9
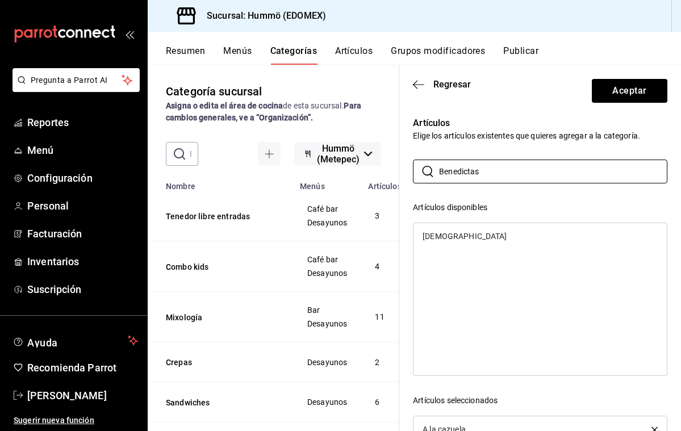
click at [454, 235] on div "[DEMOGRAPHIC_DATA]" at bounding box center [465, 236] width 84 height 8
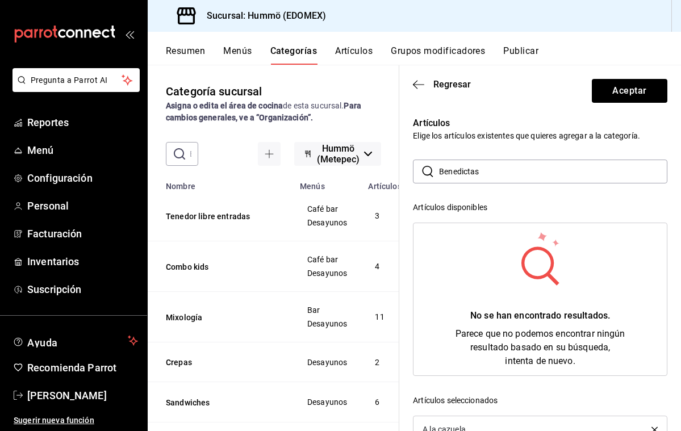
click at [481, 170] on input "Benedictas" at bounding box center [553, 171] width 228 height 23
type input "B"
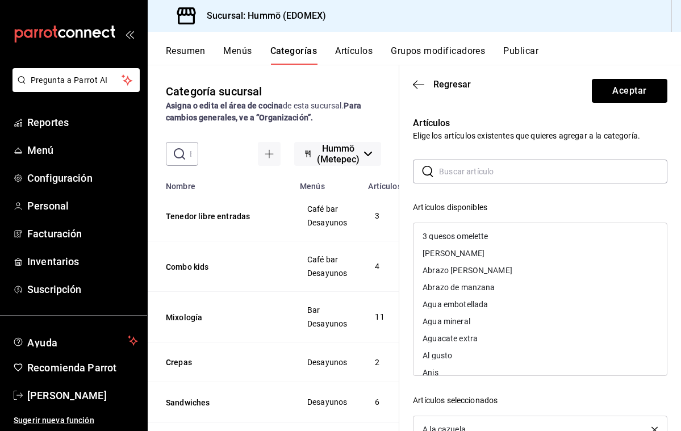
scroll to position [0, 0]
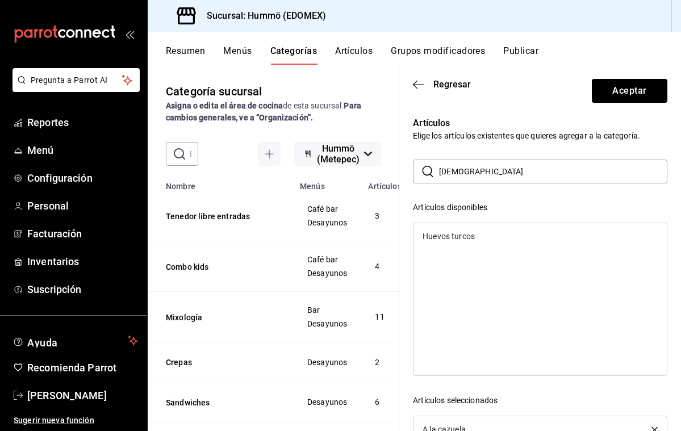
click at [466, 238] on div "Huevos turcos" at bounding box center [449, 236] width 52 height 8
click at [467, 177] on input "[DEMOGRAPHIC_DATA]" at bounding box center [553, 171] width 228 height 23
type input "t"
click at [461, 251] on div "Huevos Xico" at bounding box center [445, 253] width 44 height 8
click at [455, 175] on input "Xico" at bounding box center [553, 171] width 228 height 23
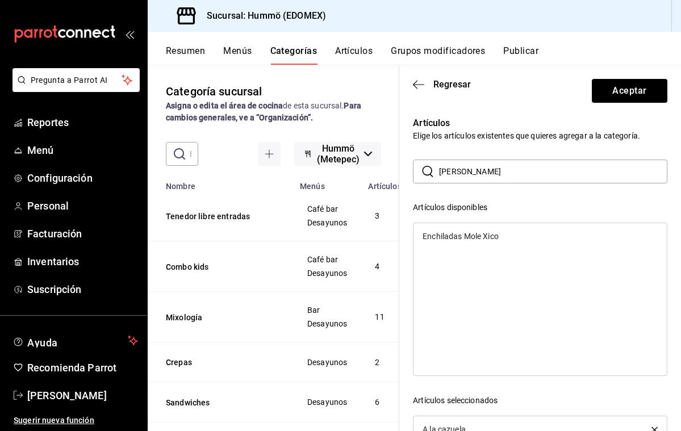
type input "X"
click at [450, 232] on div "Migas Norteñas" at bounding box center [451, 236] width 57 height 8
click at [467, 171] on input "migas" at bounding box center [553, 171] width 228 height 23
type input "m"
click at [482, 270] on div "Huevos con chorizo" at bounding box center [458, 270] width 70 height 8
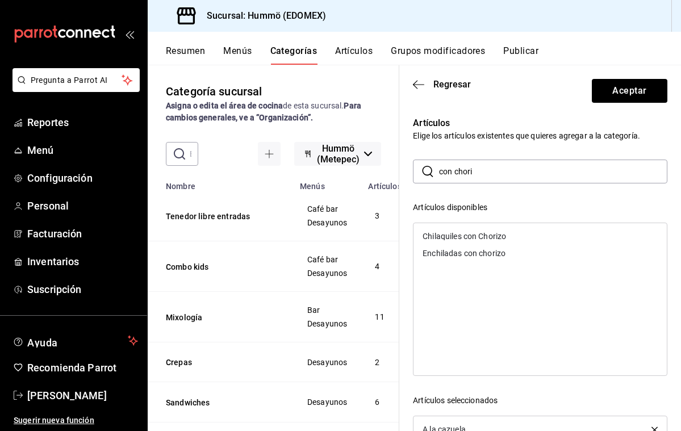
click at [479, 170] on input "con chori" at bounding box center [553, 171] width 228 height 23
type input "c"
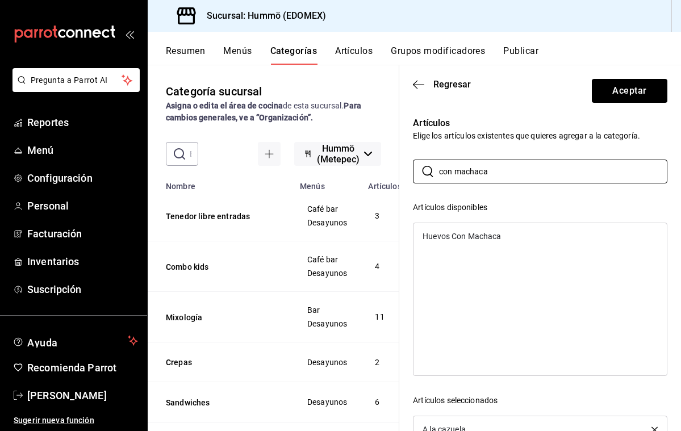
click at [476, 233] on div "Huevos Con Machaca" at bounding box center [462, 236] width 78 height 8
click at [491, 172] on input "con machaca" at bounding box center [553, 171] width 228 height 23
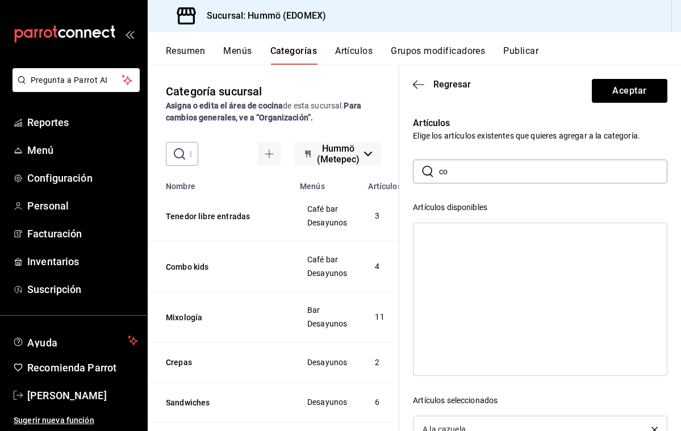
type input "c"
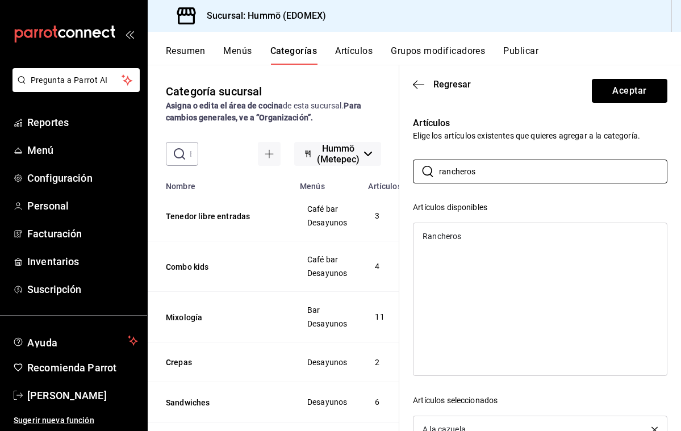
click at [450, 235] on div "Rancheros" at bounding box center [442, 236] width 39 height 8
click at [476, 174] on input "rancheros" at bounding box center [553, 171] width 228 height 23
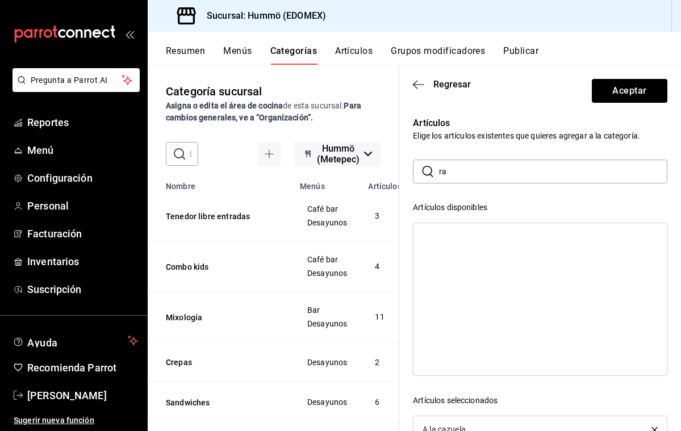
type input "r"
click at [456, 239] on div "Divorciados" at bounding box center [444, 236] width 42 height 8
click at [468, 175] on input "divor" at bounding box center [553, 171] width 228 height 23
type input "d"
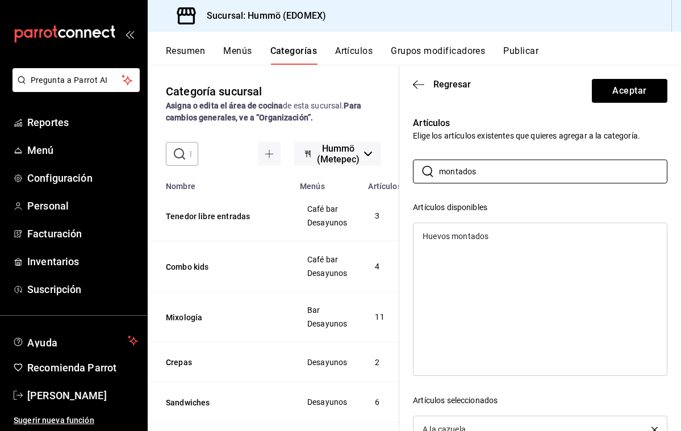
click at [470, 236] on div "Huevos montados" at bounding box center [456, 236] width 66 height 8
click at [483, 174] on input "montados" at bounding box center [553, 171] width 228 height 23
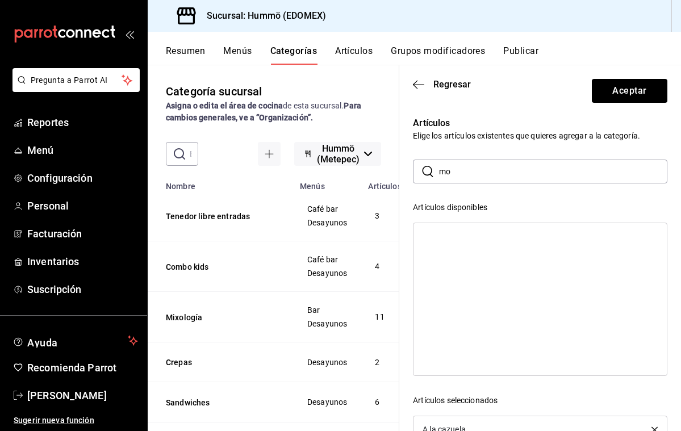
type input "m"
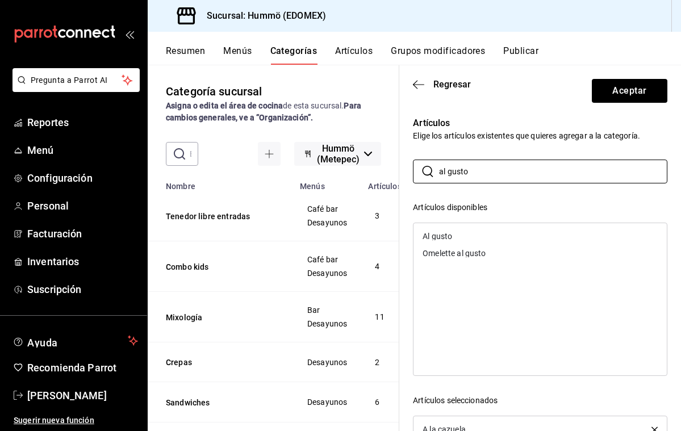
type input "al gusto"
click at [449, 232] on div "Al gusto" at bounding box center [438, 236] width 30 height 8
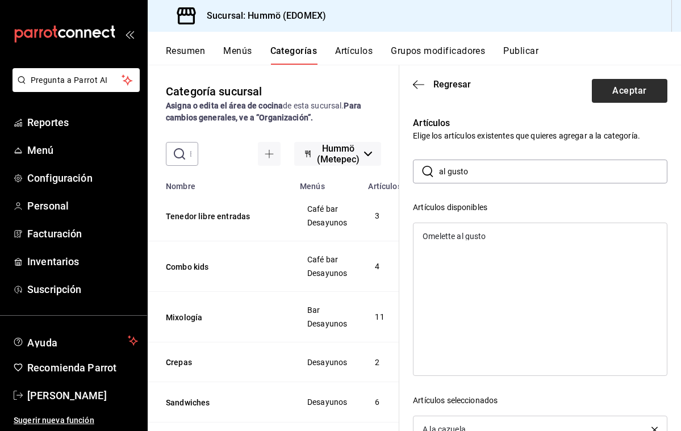
click at [628, 88] on button "Aceptar" at bounding box center [630, 91] width 76 height 24
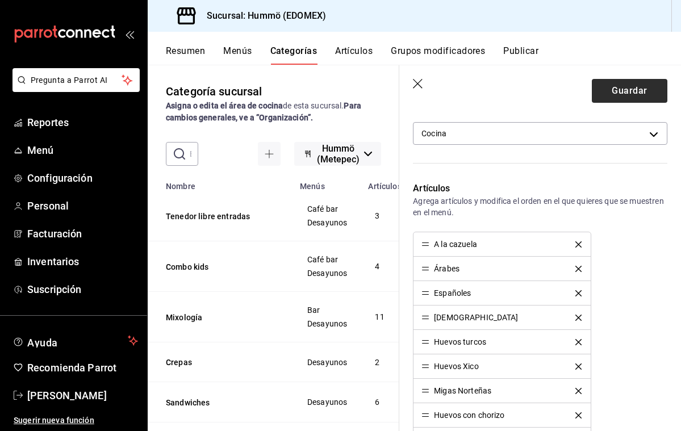
click at [628, 89] on button "Guardar" at bounding box center [630, 91] width 76 height 24
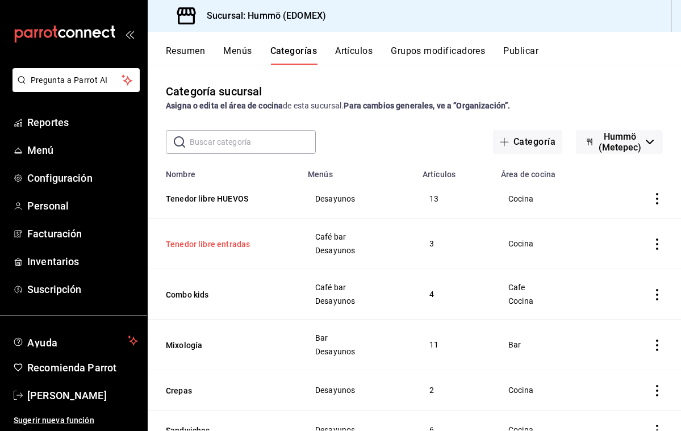
click at [206, 245] on button "Tenedor libre entradas" at bounding box center [223, 244] width 114 height 11
click at [206, 245] on th "Tenedor libre entradas" at bounding box center [224, 244] width 153 height 51
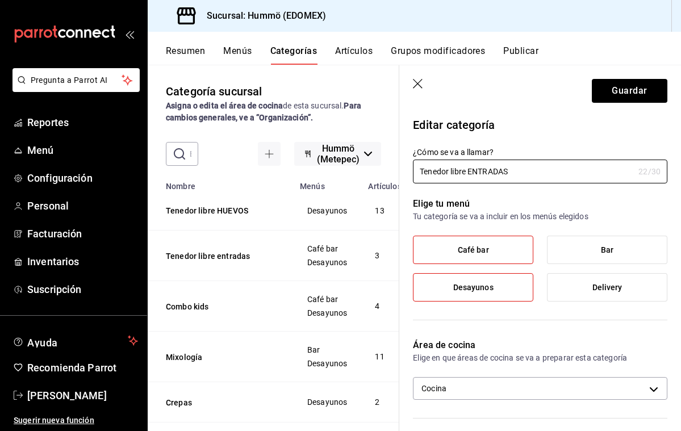
type input "Tenedor libre ENTRADAS"
click at [492, 248] on label "Café bar" at bounding box center [472, 249] width 119 height 27
click at [0, 0] on input "Café bar" at bounding box center [0, 0] width 0 height 0
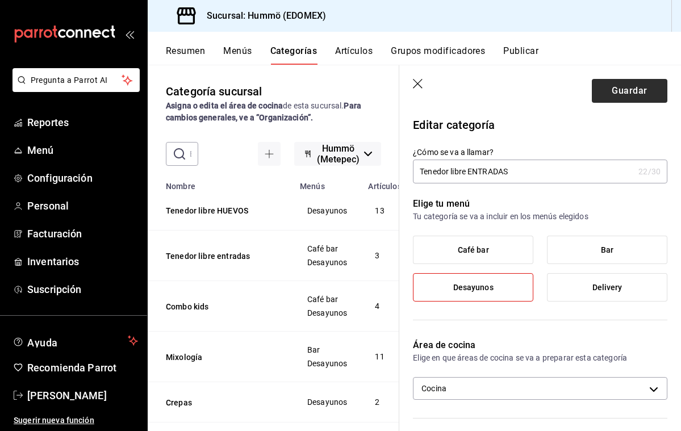
click at [632, 89] on button "Guardar" at bounding box center [630, 91] width 76 height 24
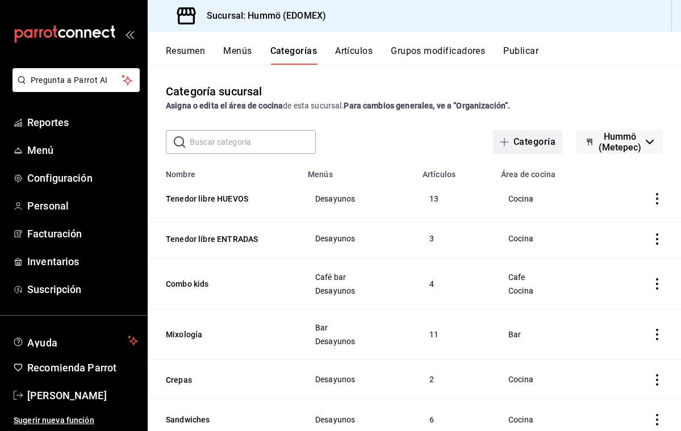
click at [493, 140] on button "Categoría" at bounding box center [527, 142] width 69 height 24
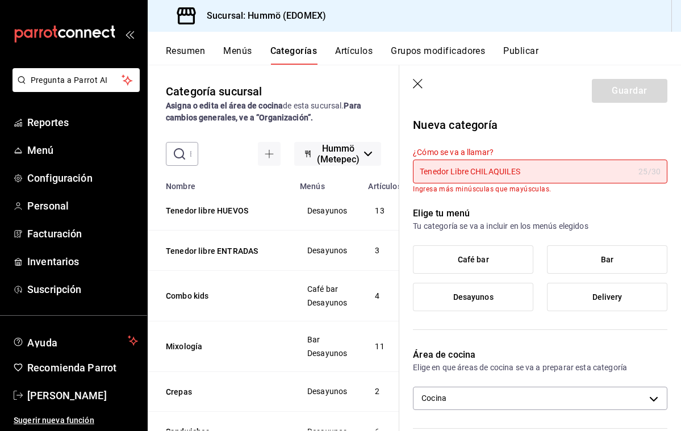
type input "Tenedor Libre CHILAQUILES"
click at [516, 211] on p "Elige tu menú" at bounding box center [540, 214] width 254 height 14
click at [601, 184] on div "¿Cómo se va a llamar? Tenedor Libre CHILAQUILES 25 /30 ¿Cómo se va a llamar? In…" at bounding box center [540, 170] width 254 height 46
click at [549, 165] on input "Tenedor Libre CHILAQUILES" at bounding box center [523, 171] width 221 height 23
click at [547, 137] on div "¿Cómo se va a llamar? Tenedor Libre CHILAQUILES 25 /30 ¿Cómo se va a llamar? In…" at bounding box center [533, 163] width 268 height 60
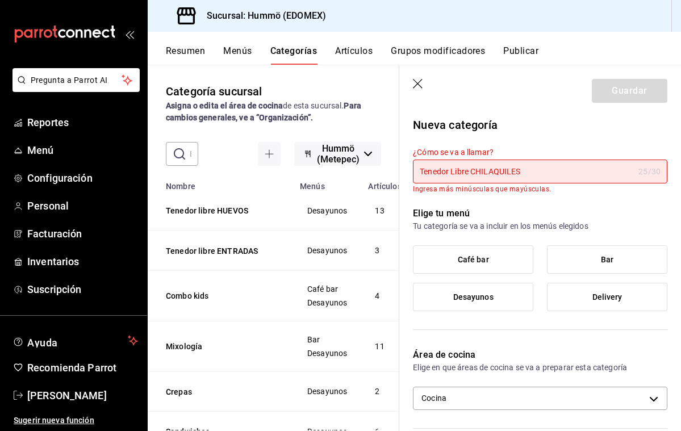
click at [482, 299] on span "Desayunos" at bounding box center [473, 297] width 40 height 10
click at [0, 0] on input "Desayunos" at bounding box center [0, 0] width 0 height 0
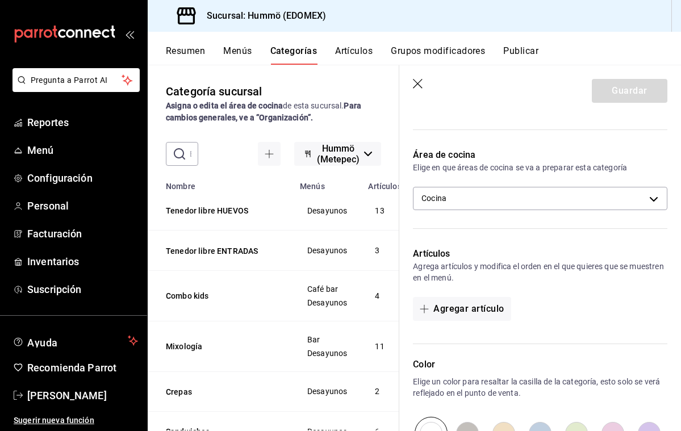
scroll to position [199, 0]
click at [463, 311] on button "Agregar artículo" at bounding box center [462, 310] width 98 height 24
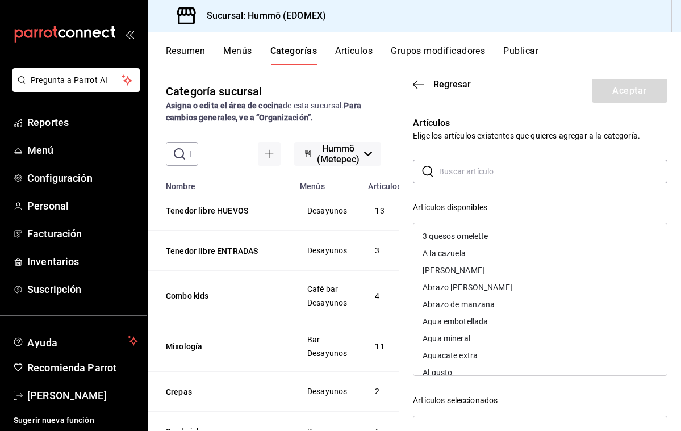
click at [446, 173] on input "text" at bounding box center [553, 171] width 228 height 23
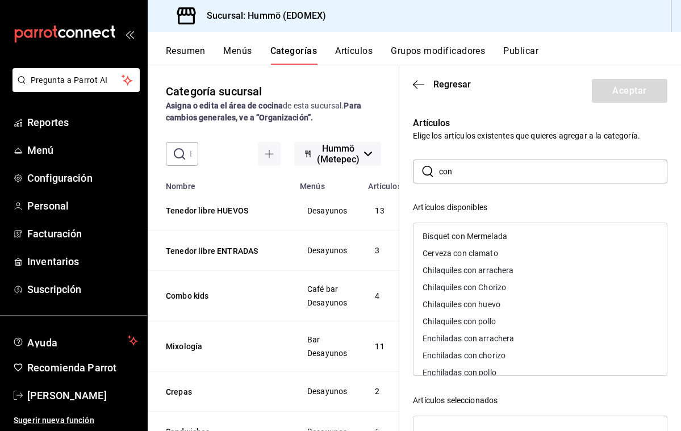
click at [470, 271] on div "Chilaquiles con arrachera" at bounding box center [468, 270] width 91 height 8
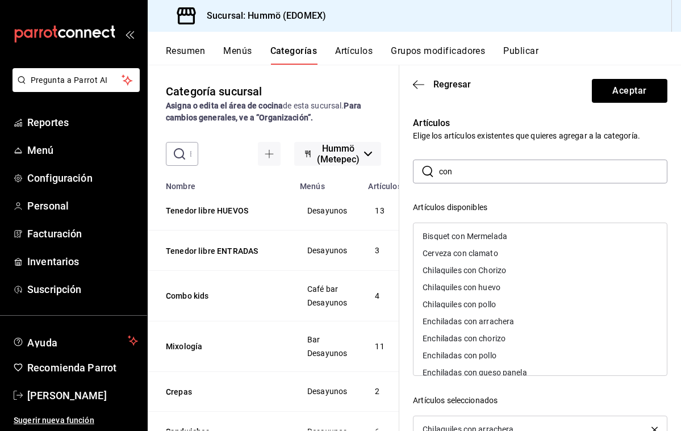
click at [470, 272] on div "Chilaquiles con Chorizo" at bounding box center [464, 270] width 83 height 8
click at [473, 270] on div "Chilaquiles con huevo" at bounding box center [462, 270] width 78 height 8
click at [473, 270] on div "Chilaquiles con pollo" at bounding box center [459, 270] width 73 height 8
click at [456, 174] on input "con" at bounding box center [553, 171] width 228 height 23
type input "c"
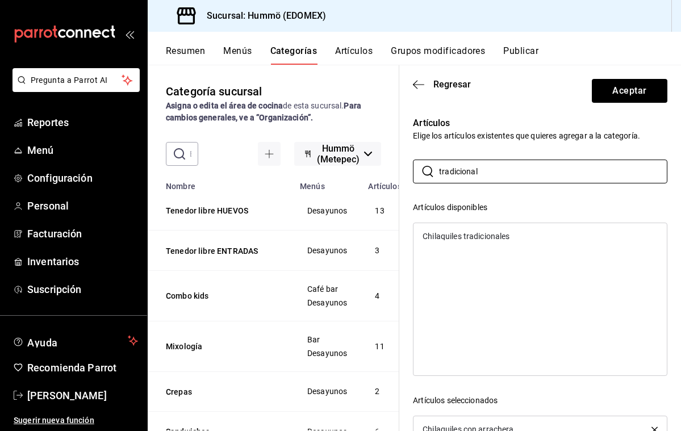
type input "tradicional"
drag, startPoint x: 461, startPoint y: 191, endPoint x: 469, endPoint y: 234, distance: 43.3
click at [469, 234] on div "Chilaquiles tradicionales" at bounding box center [466, 236] width 87 height 8
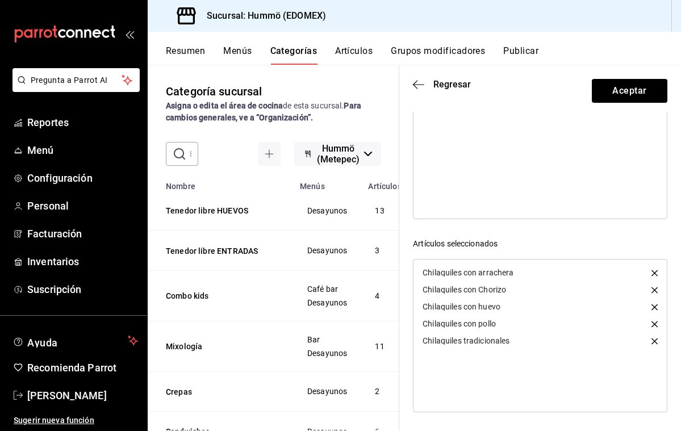
scroll to position [157, 0]
click at [633, 92] on button "Aceptar" at bounding box center [630, 91] width 76 height 24
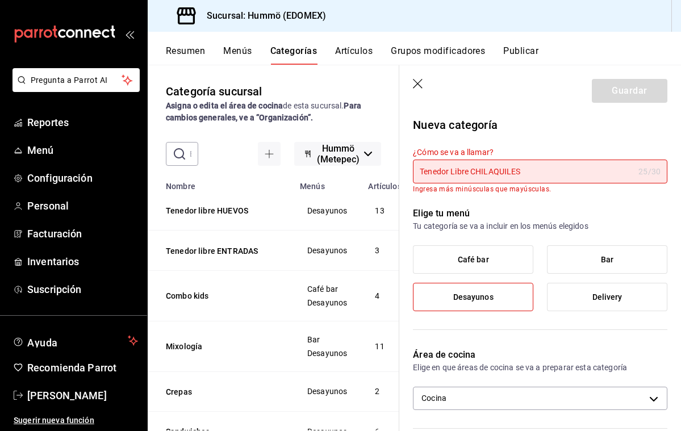
scroll to position [0, 0]
click at [519, 170] on input "Tenedor Libre CHILAQUILES" at bounding box center [523, 171] width 221 height 23
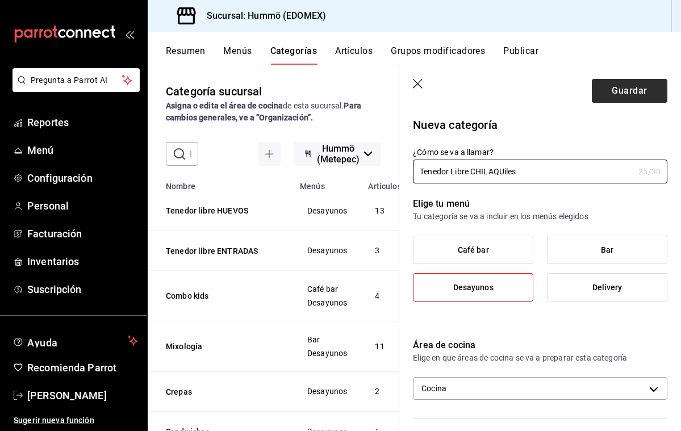
type input "Tenedor Libre CHILAQUiles"
click at [612, 94] on button "Guardar" at bounding box center [630, 91] width 76 height 24
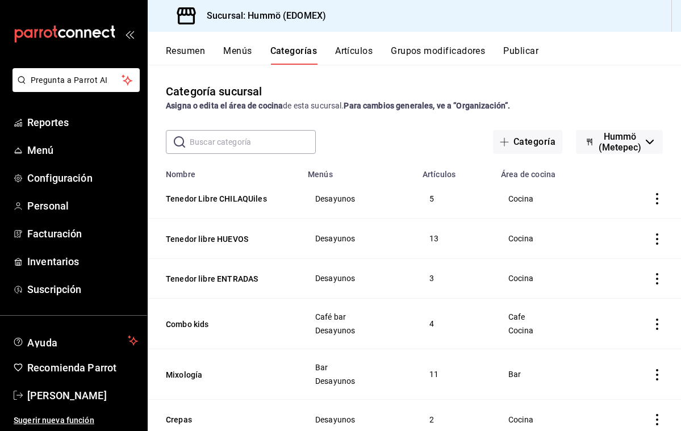
click at [193, 145] on input "text" at bounding box center [253, 142] width 126 height 23
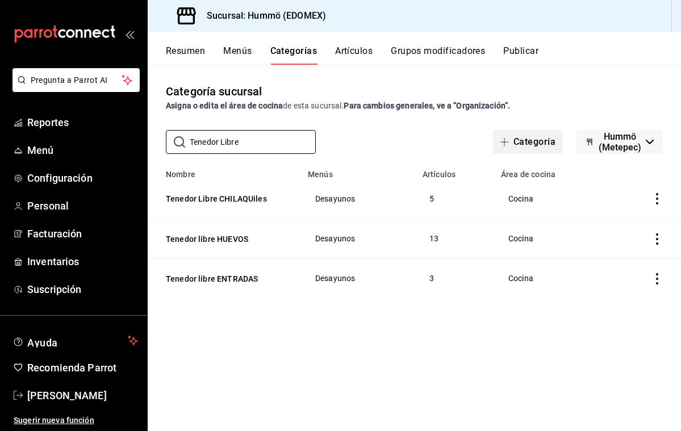
type input "Tenedor Libre"
click at [493, 141] on button "Categoría" at bounding box center [527, 142] width 69 height 24
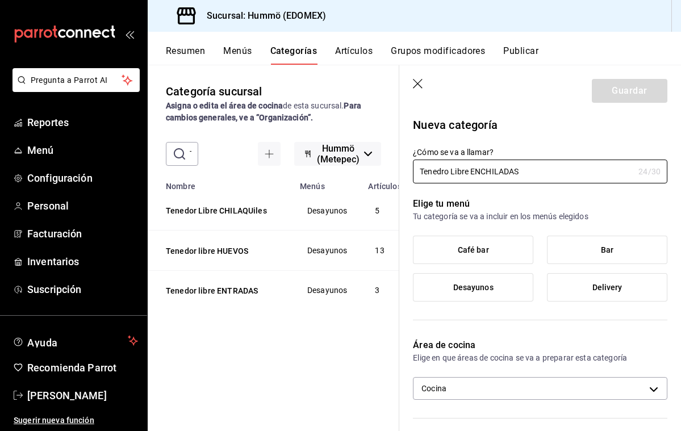
type input "Tenedro Libre ENCHILADAS"
click at [471, 289] on span "Desayunos" at bounding box center [473, 288] width 40 height 10
click at [0, 0] on input "Desayunos" at bounding box center [0, 0] width 0 height 0
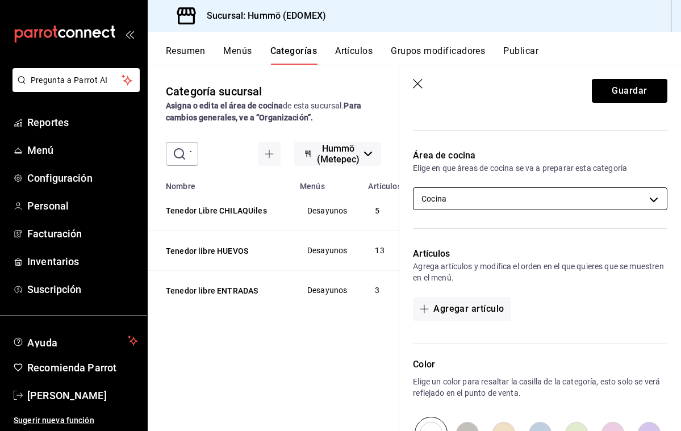
scroll to position [206, 0]
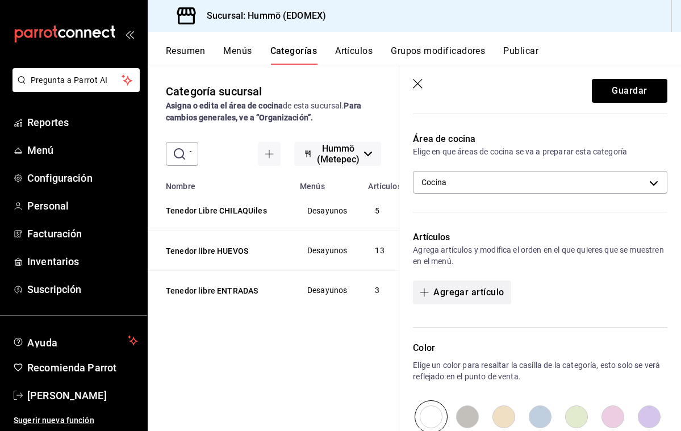
click at [458, 297] on button "Agregar artículo" at bounding box center [462, 293] width 98 height 24
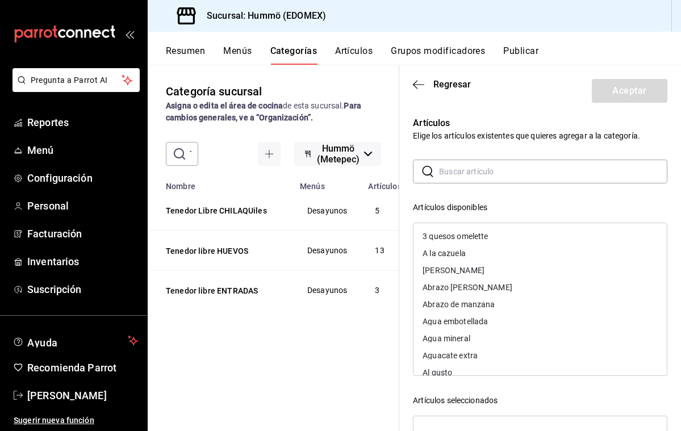
click at [442, 170] on input "text" at bounding box center [553, 171] width 228 height 23
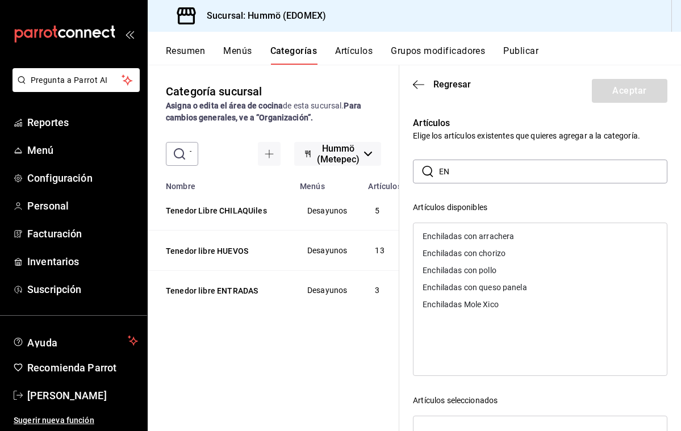
type input "E"
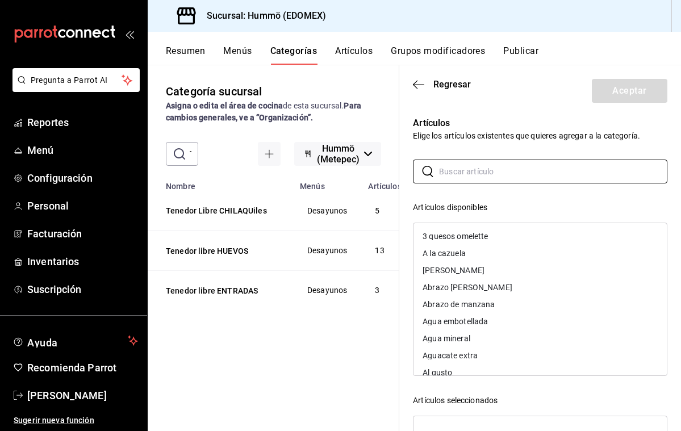
scroll to position [0, 0]
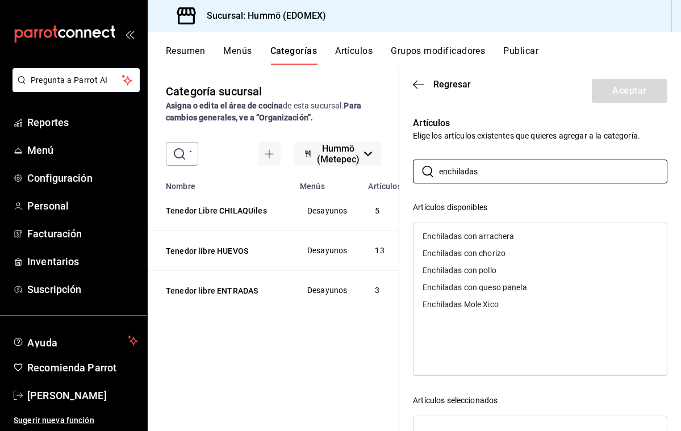
type input "enchiladas"
click at [474, 271] on div "Enchiladas con pollo" at bounding box center [460, 270] width 74 height 8
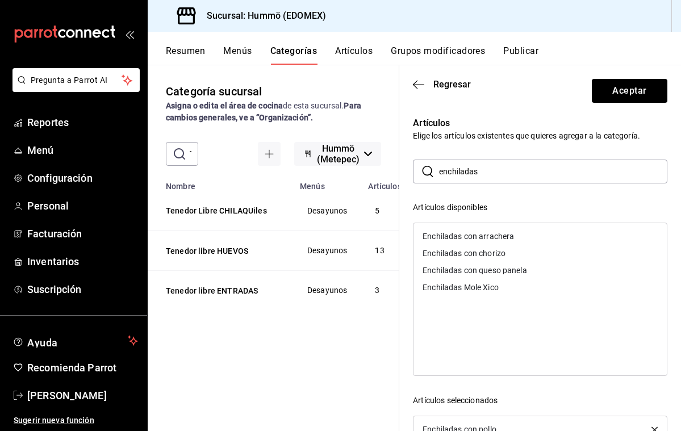
click at [476, 269] on div "Enchiladas con queso panela" at bounding box center [475, 270] width 104 height 8
click at [624, 89] on button "Aceptar" at bounding box center [630, 91] width 76 height 24
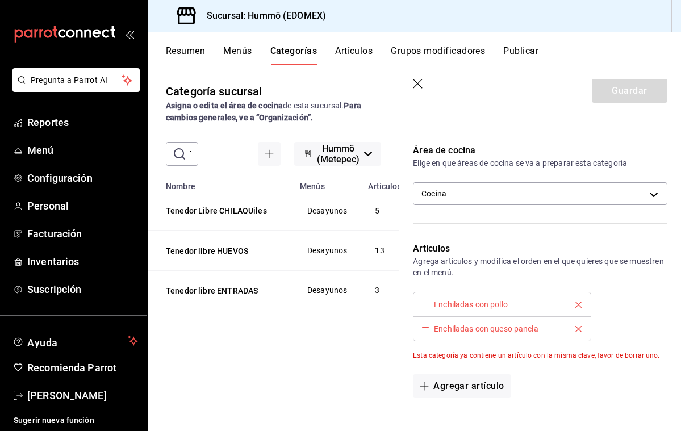
scroll to position [179, 0]
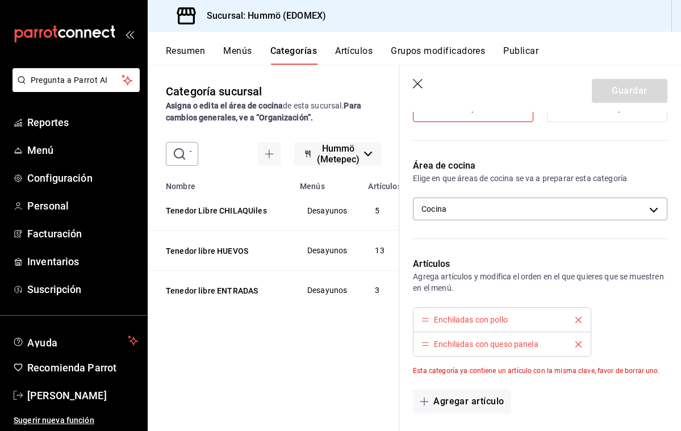
click at [578, 343] on icon "delete" at bounding box center [578, 344] width 6 height 6
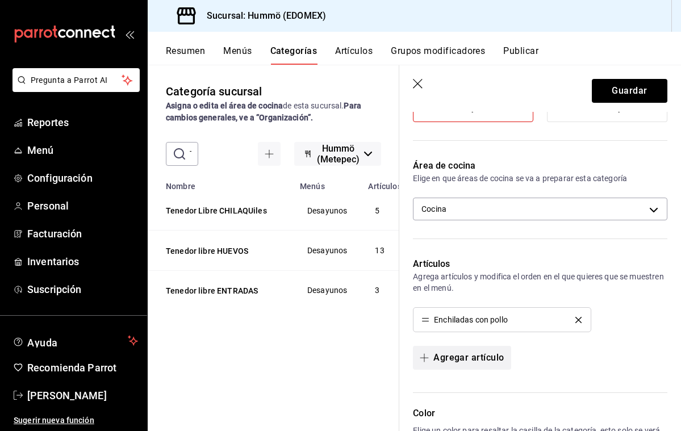
click at [498, 357] on button "Agregar artículo" at bounding box center [462, 358] width 98 height 24
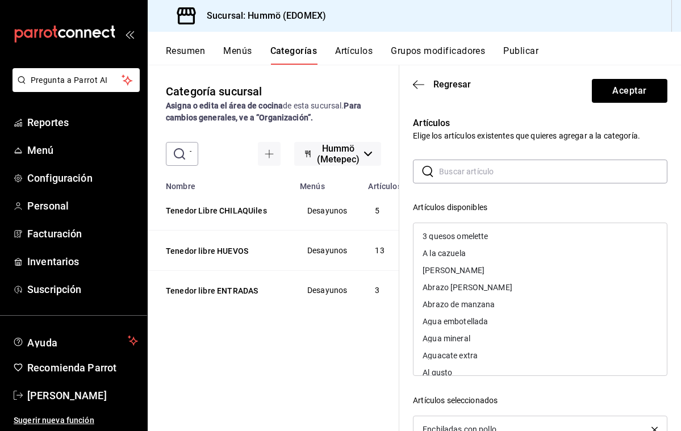
click at [446, 167] on input "text" at bounding box center [553, 171] width 228 height 23
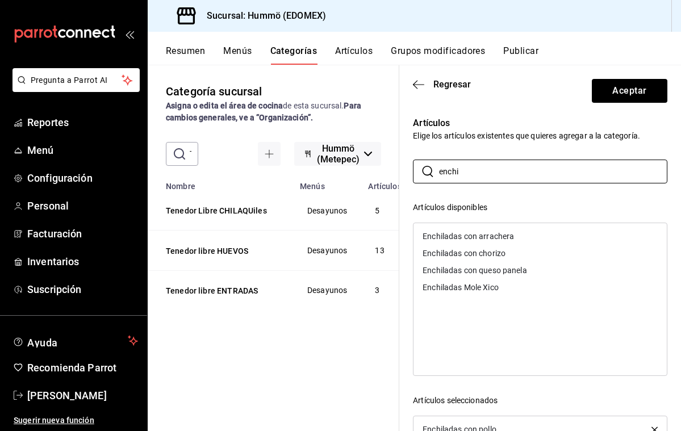
type input "enchi"
click at [486, 269] on div "Enchiladas con queso panela" at bounding box center [475, 270] width 104 height 8
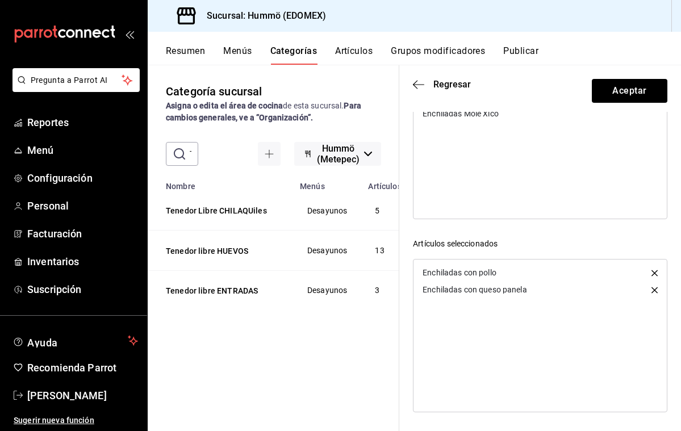
scroll to position [0, 0]
click at [614, 92] on button "Aceptar" at bounding box center [630, 91] width 76 height 24
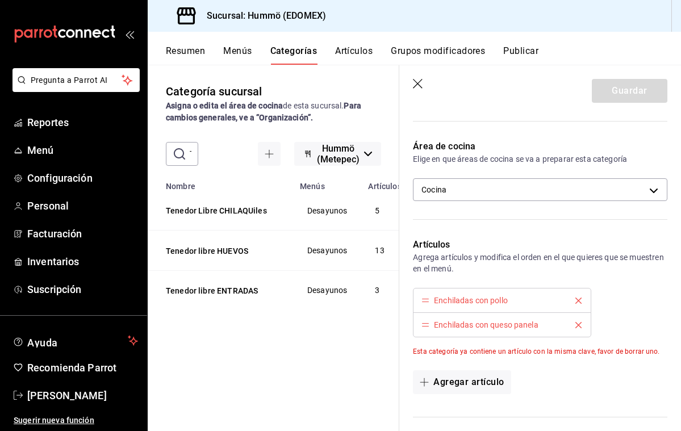
scroll to position [202, 0]
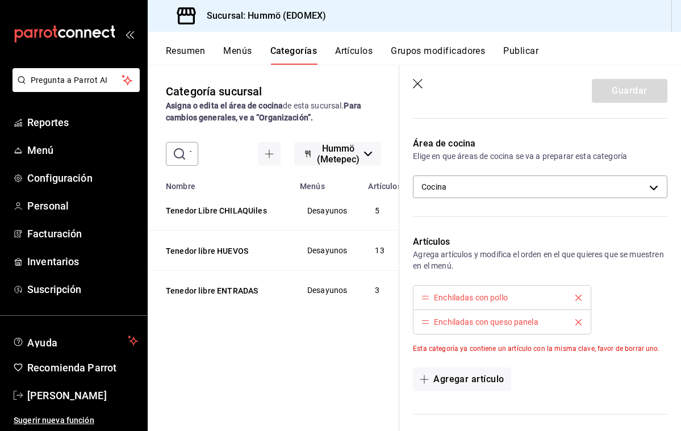
click at [578, 321] on icon "delete" at bounding box center [578, 322] width 6 height 6
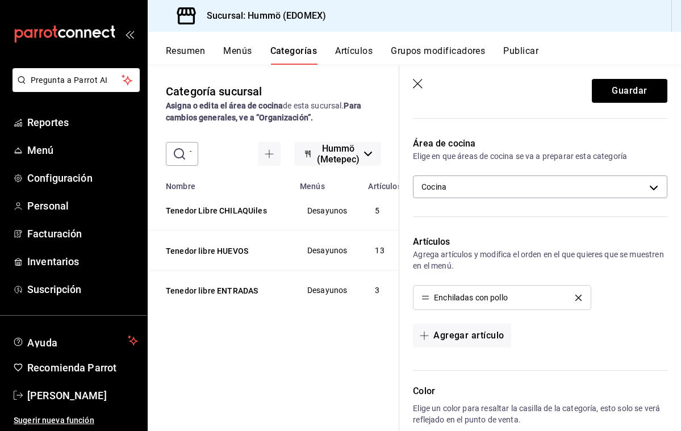
click at [579, 298] on icon "delete" at bounding box center [578, 298] width 6 height 6
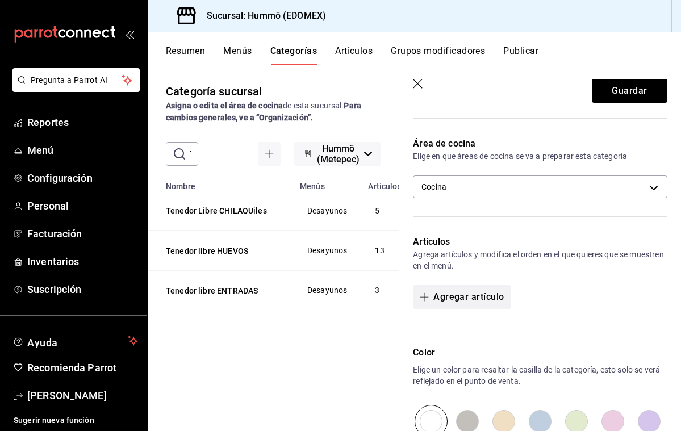
click at [469, 298] on button "Agregar artículo" at bounding box center [462, 297] width 98 height 24
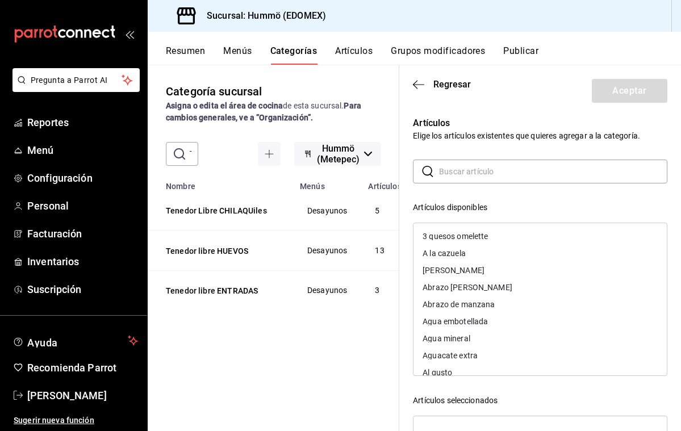
click at [441, 171] on input "text" at bounding box center [553, 171] width 228 height 23
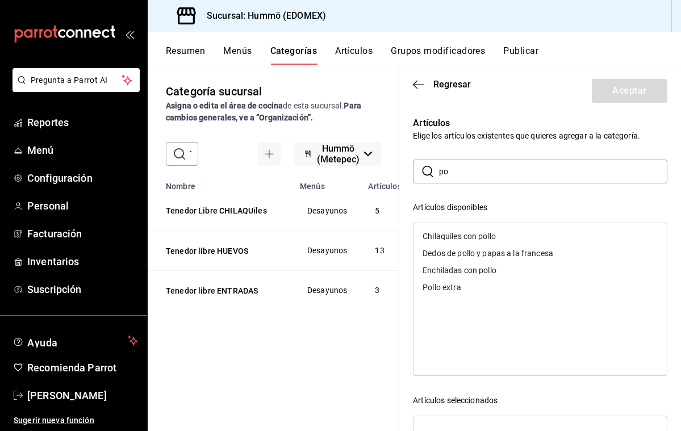
type input "p"
type input "q"
type input "pollo"
click at [420, 84] on icon "button" at bounding box center [418, 84] width 11 height 1
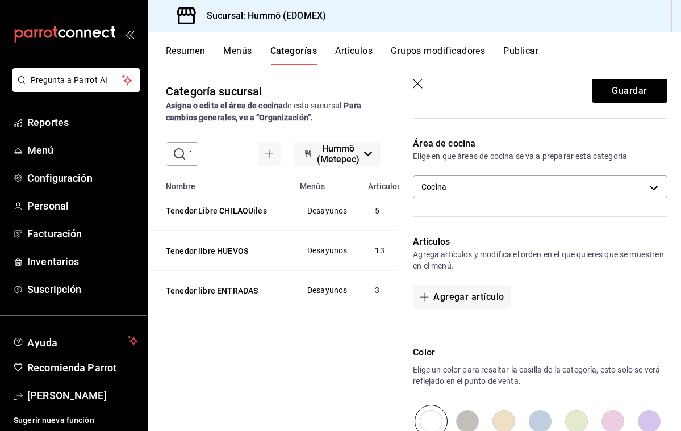
click at [365, 51] on button "Artículos" at bounding box center [353, 54] width 37 height 19
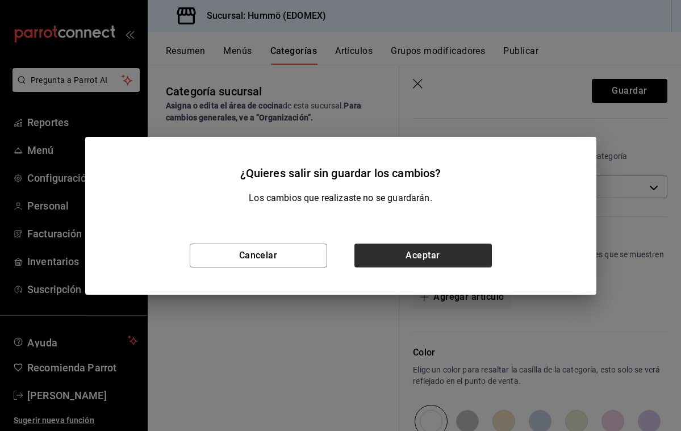
click at [391, 260] on button "Aceptar" at bounding box center [422, 256] width 137 height 24
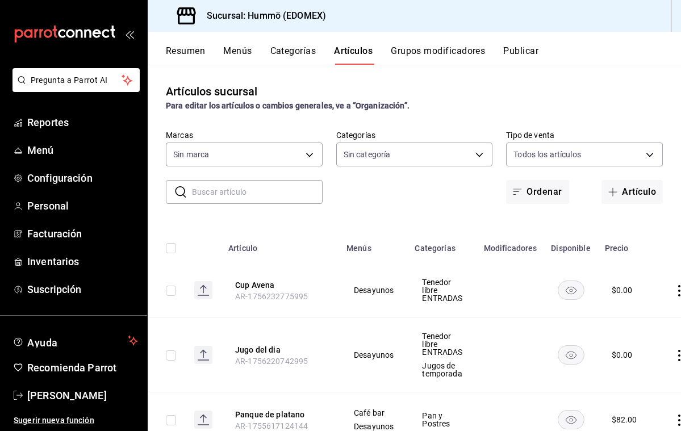
type input "7d8fa07e-d23e-4a21-8018-7a97596bb7f1,92b6daa5-2707-4339-a43a-fb6a9c3b27db,c6eda…"
type input "75b1f412-a6e2-4be5-9263-e8b4cb89731e"
click at [631, 191] on button "Artículo" at bounding box center [631, 192] width 61 height 24
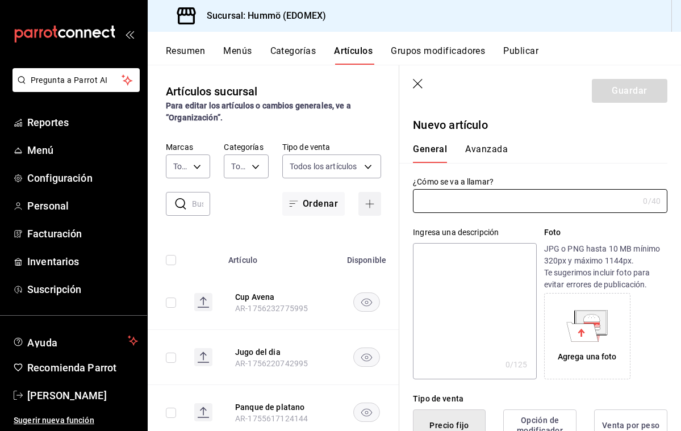
type input "AR-1756234073757"
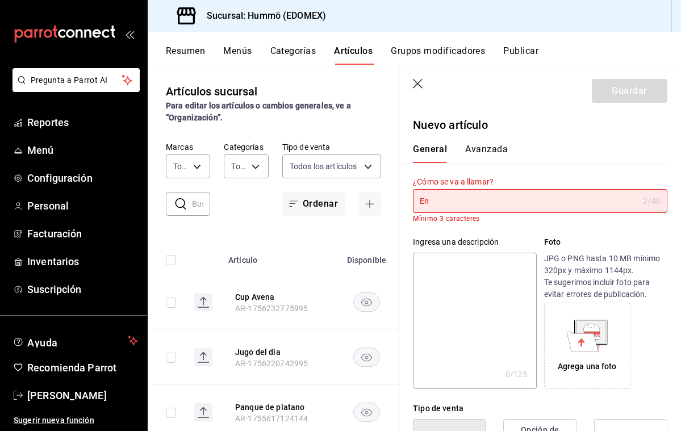
type input "E"
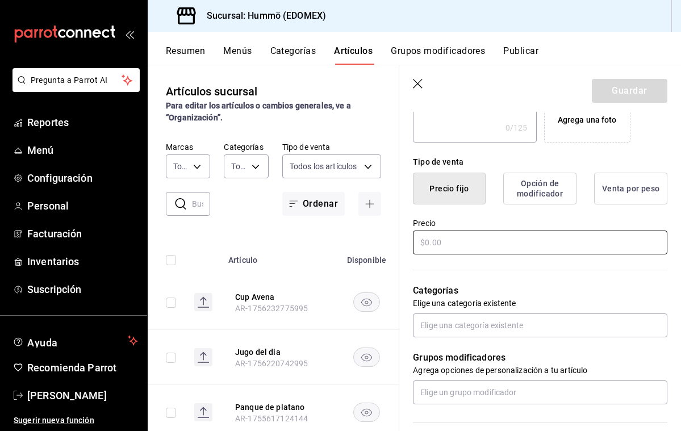
scroll to position [241, 0]
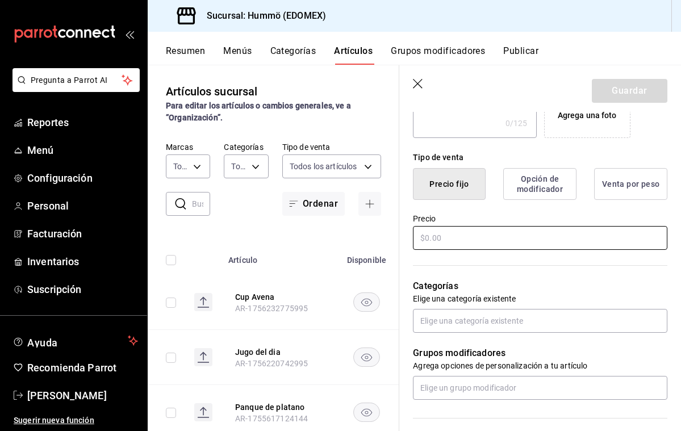
type input "Rellenas de pollo"
click at [432, 237] on input "text" at bounding box center [540, 238] width 254 height 24
type input "$0.00"
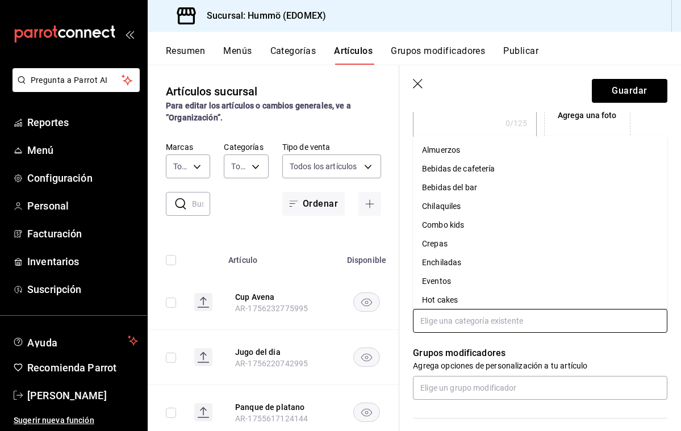
click at [440, 316] on input "text" at bounding box center [540, 321] width 254 height 24
click at [446, 264] on li "Enchiladas" at bounding box center [540, 262] width 254 height 19
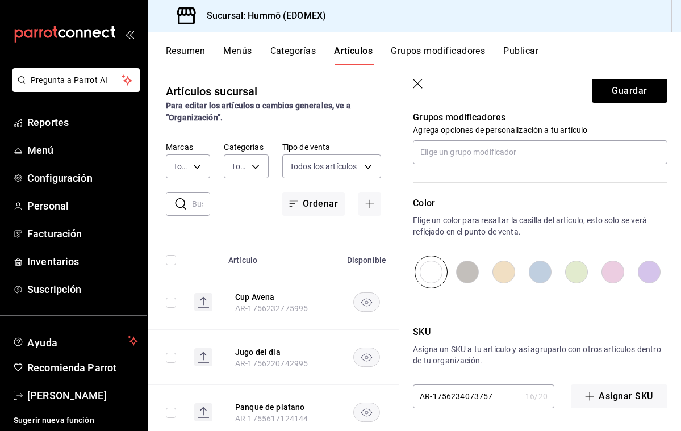
scroll to position [515, 0]
click at [617, 90] on button "Guardar" at bounding box center [630, 91] width 76 height 24
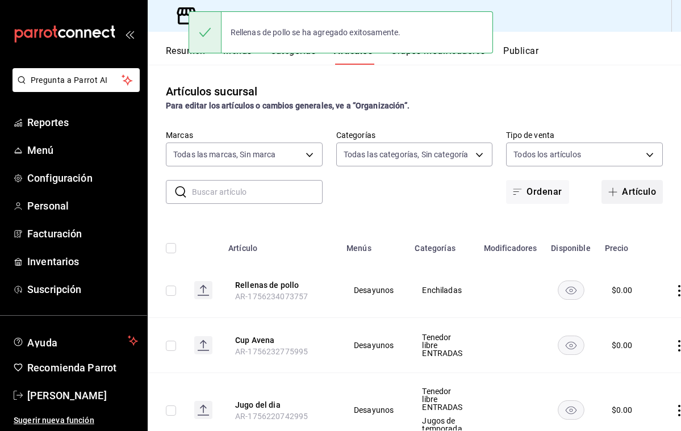
click at [625, 191] on button "Artículo" at bounding box center [631, 192] width 61 height 24
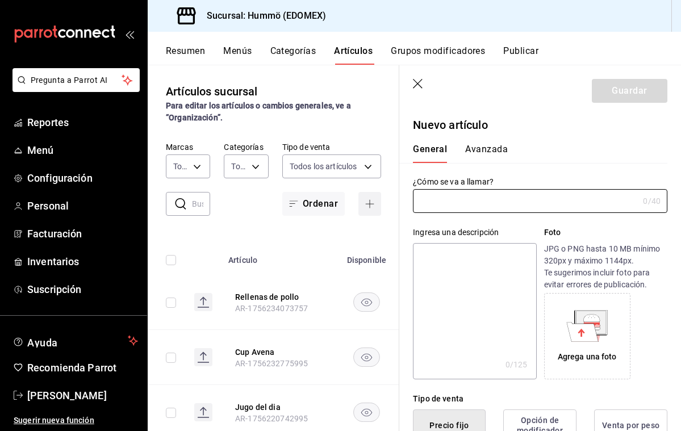
type input "e"
type input "AR-1756234114118"
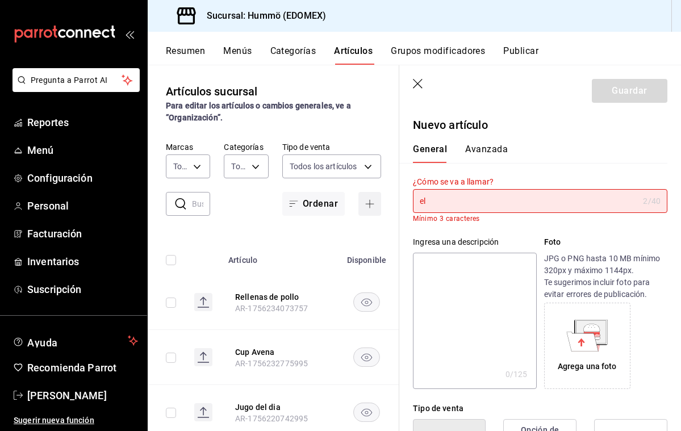
type input "e"
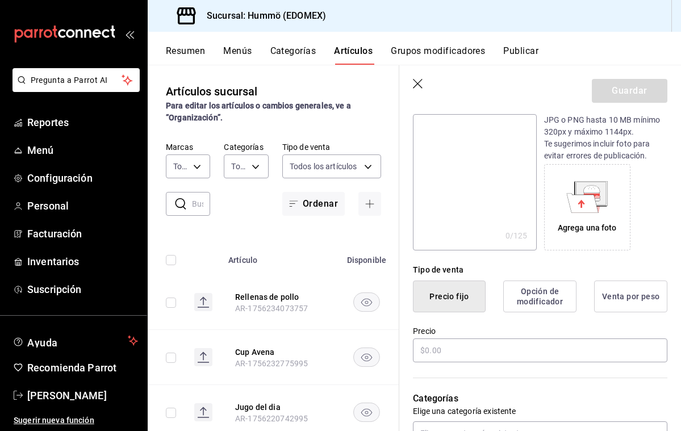
scroll to position [130, 0]
type input "Rellenas de queso"
click at [436, 349] on input "text" at bounding box center [540, 349] width 254 height 24
type input "$0.00"
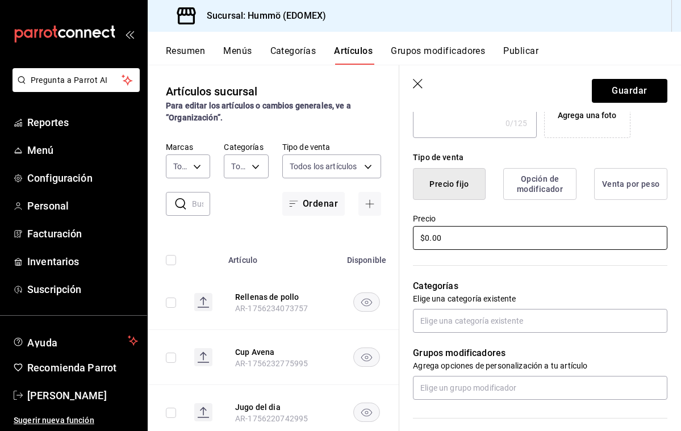
scroll to position [245, 0]
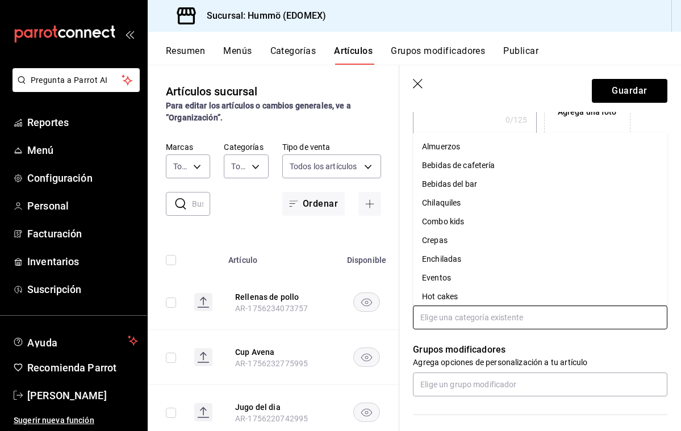
click at [435, 319] on input "text" at bounding box center [540, 318] width 254 height 24
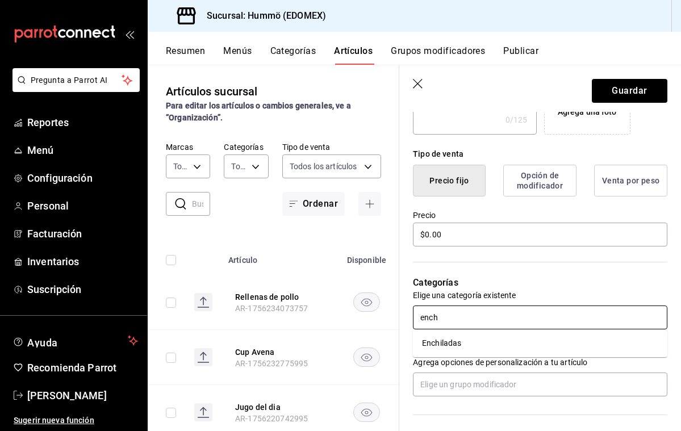
type input "enchi"
click at [445, 340] on li "Enchiladas" at bounding box center [540, 343] width 254 height 19
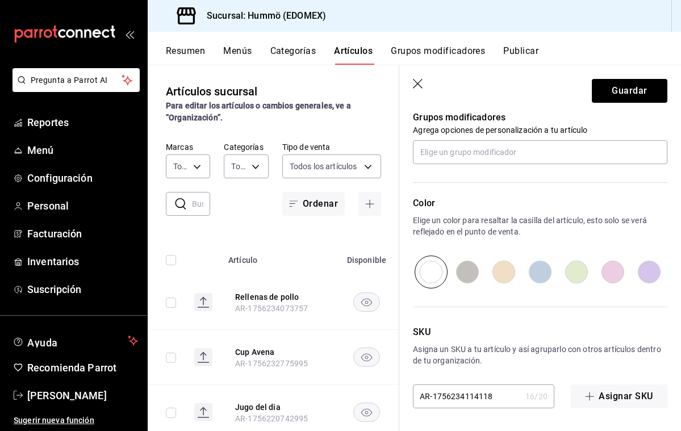
scroll to position [515, 0]
click at [638, 88] on button "Guardar" at bounding box center [630, 91] width 76 height 24
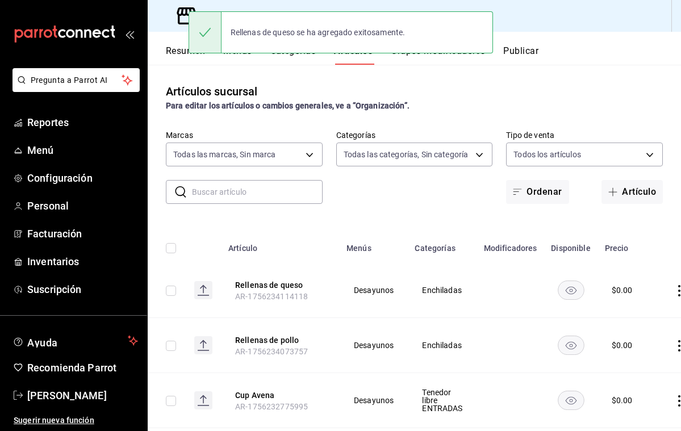
click at [290, 51] on div "Rellenas de queso se ha agregado exitosamente." at bounding box center [341, 32] width 304 height 42
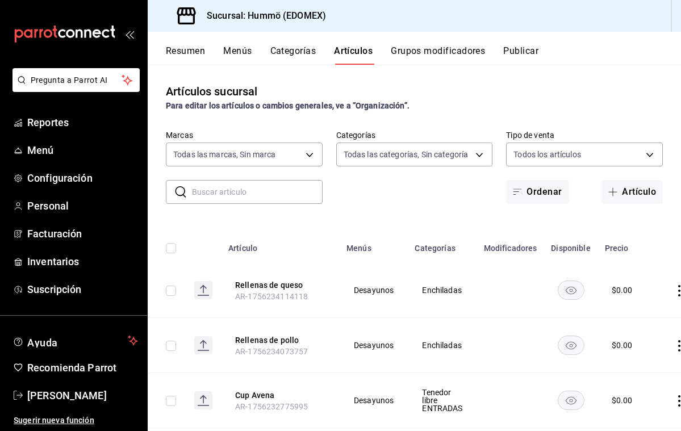
click at [306, 50] on button "Categorías" at bounding box center [293, 54] width 46 height 19
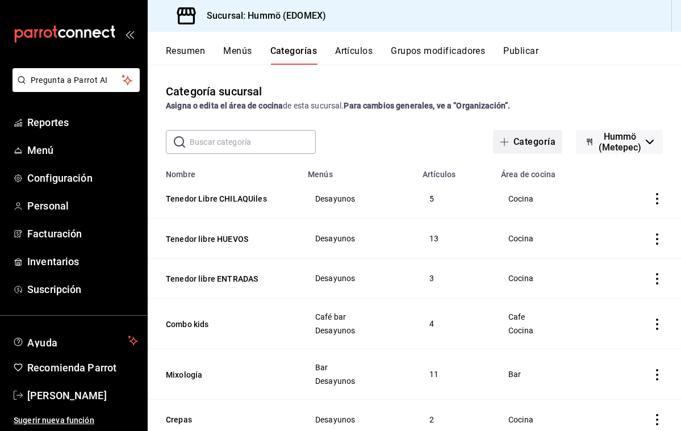
click at [493, 141] on button "Categoría" at bounding box center [527, 142] width 69 height 24
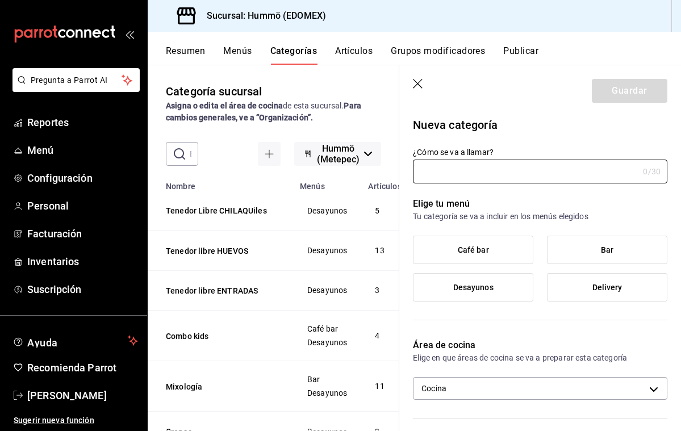
type input "E"
type input "Tenedor Libre ENCHILADAS"
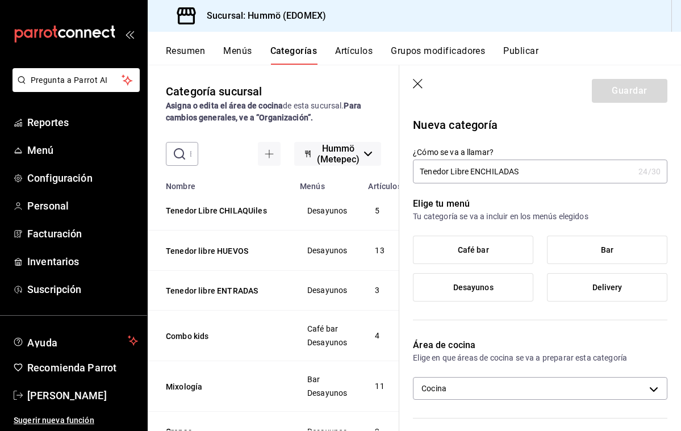
click at [485, 291] on span "Desayunos" at bounding box center [473, 288] width 40 height 10
click at [0, 0] on input "Desayunos" at bounding box center [0, 0] width 0 height 0
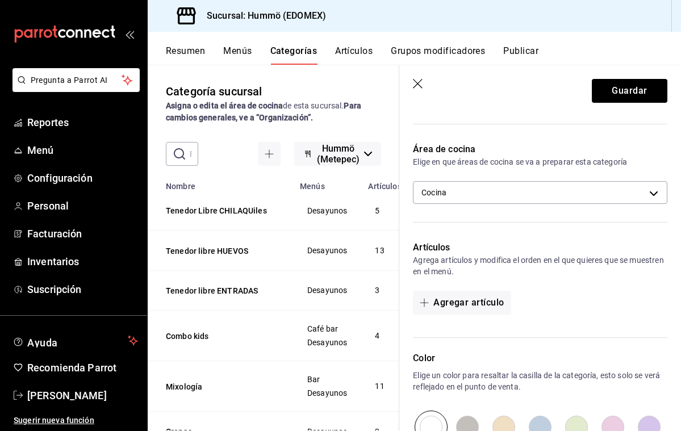
scroll to position [207, 0]
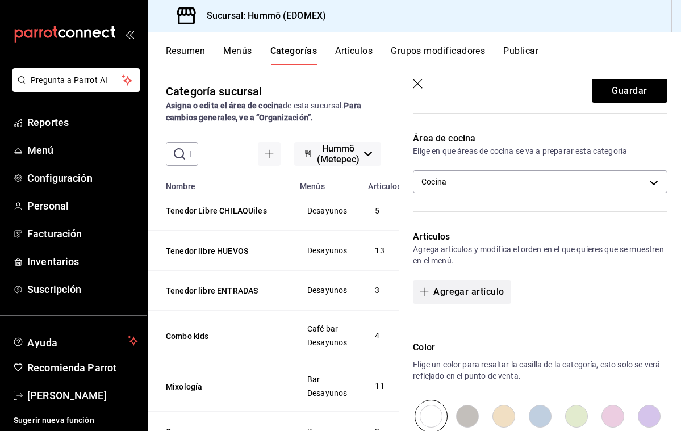
click at [473, 291] on button "Agregar artículo" at bounding box center [462, 292] width 98 height 24
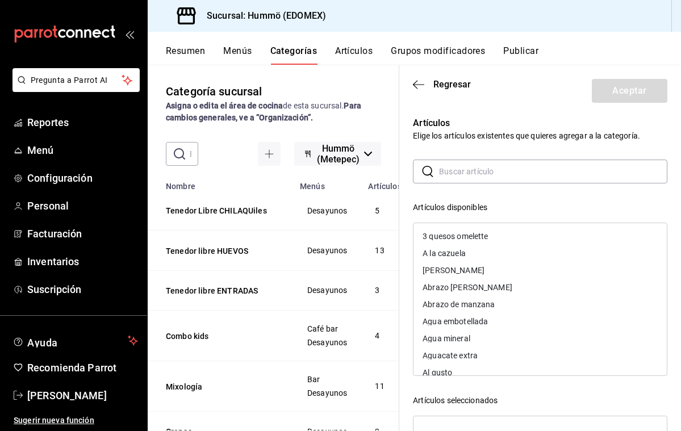
click at [442, 173] on input "text" at bounding box center [553, 171] width 228 height 23
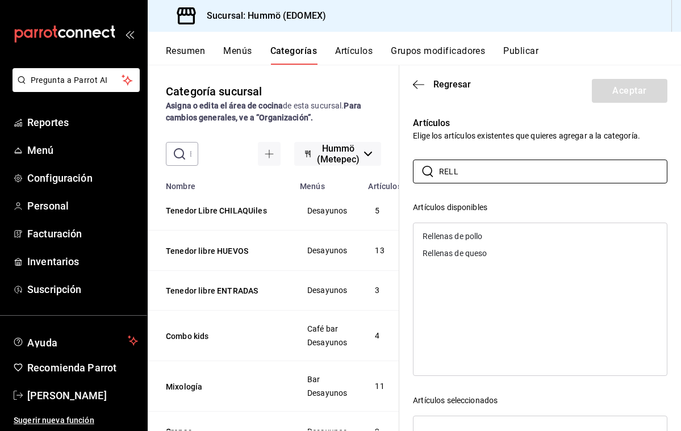
type input "RELL"
click at [455, 237] on div "Rellenas de pollo" at bounding box center [453, 236] width 60 height 8
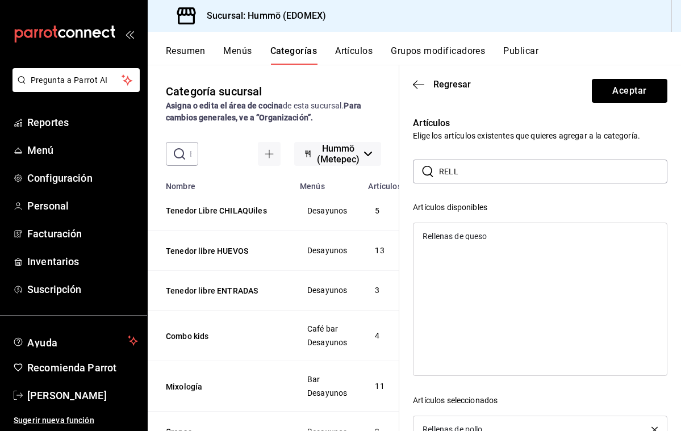
click at [465, 237] on div "Rellenas de queso" at bounding box center [455, 236] width 64 height 8
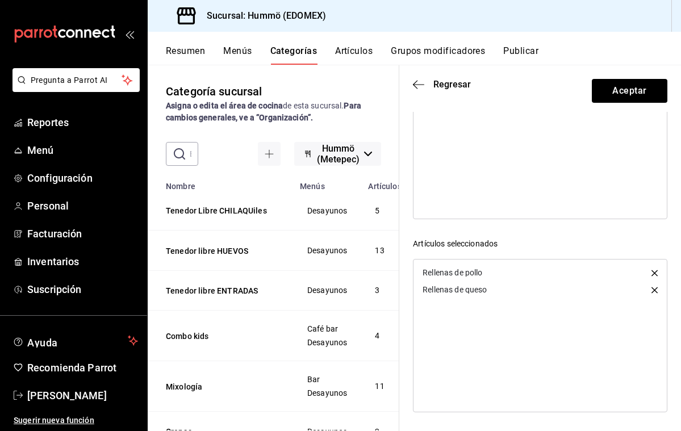
scroll to position [157, 0]
click at [641, 93] on button "Aceptar" at bounding box center [630, 91] width 76 height 24
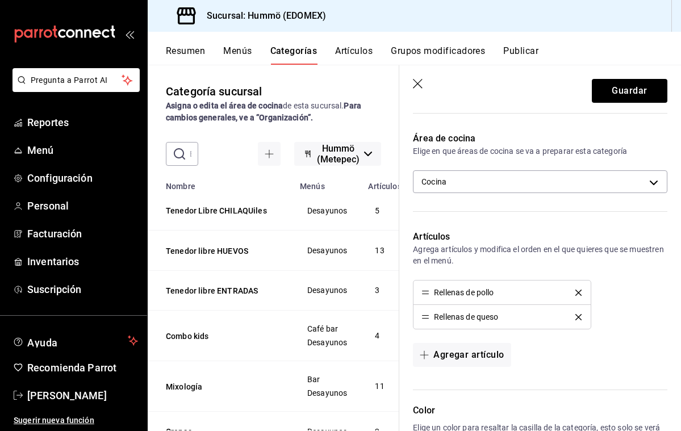
click at [641, 93] on button "Guardar" at bounding box center [630, 91] width 76 height 24
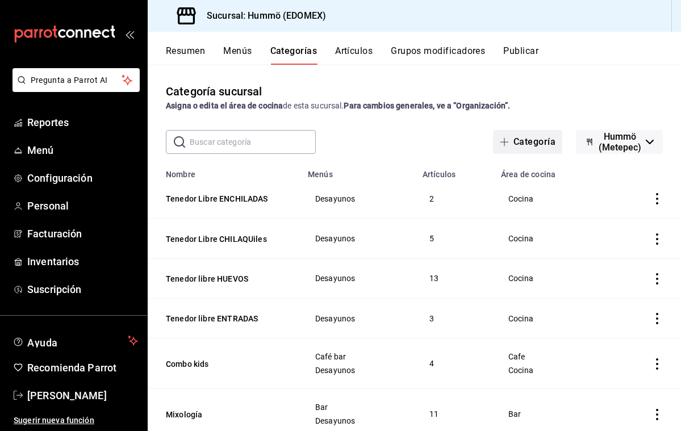
click at [493, 139] on button "Categoría" at bounding box center [527, 142] width 69 height 24
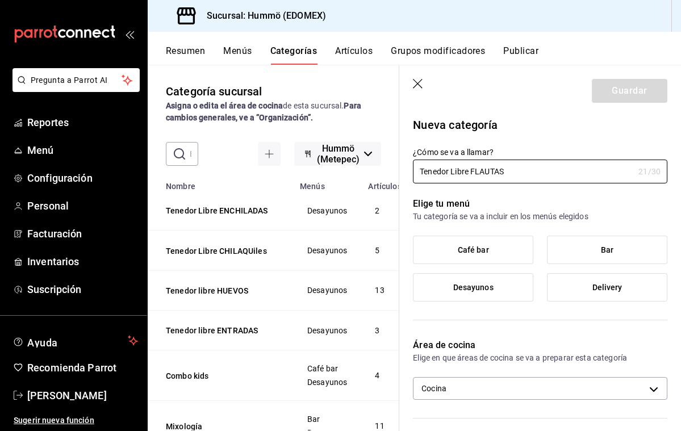
type input "Tenedor Libre FLAUTAS"
click at [478, 289] on span "Desayunos" at bounding box center [473, 288] width 40 height 10
click at [0, 0] on input "Desayunos" at bounding box center [0, 0] width 0 height 0
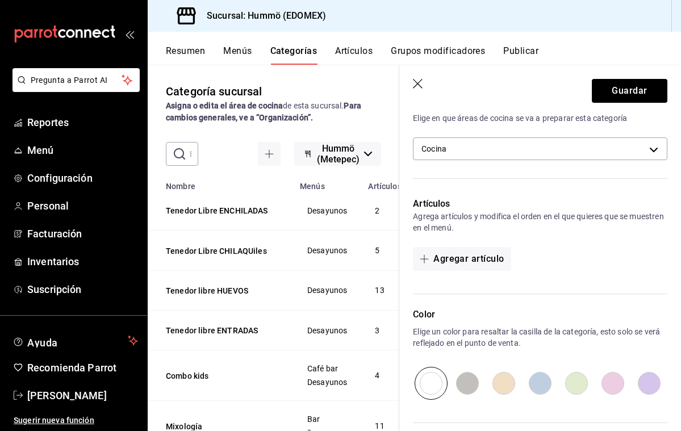
scroll to position [247, 0]
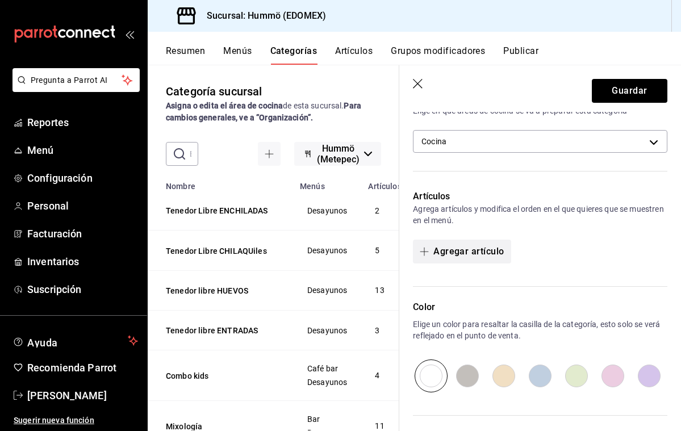
click at [474, 250] on button "Agregar artículo" at bounding box center [462, 252] width 98 height 24
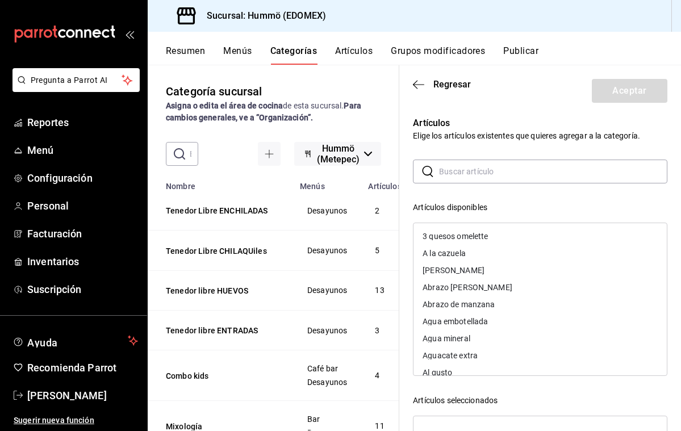
click at [440, 170] on input "text" at bounding box center [553, 171] width 228 height 23
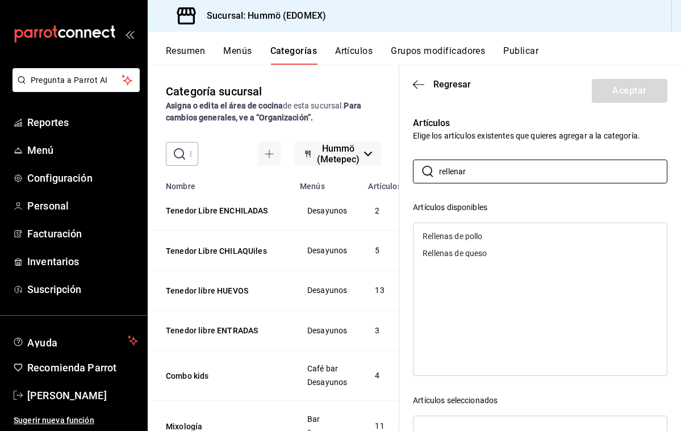
drag, startPoint x: 444, startPoint y: 190, endPoint x: 450, endPoint y: 236, distance: 46.4
click at [450, 236] on div "Rellenas de pollo" at bounding box center [453, 236] width 60 height 8
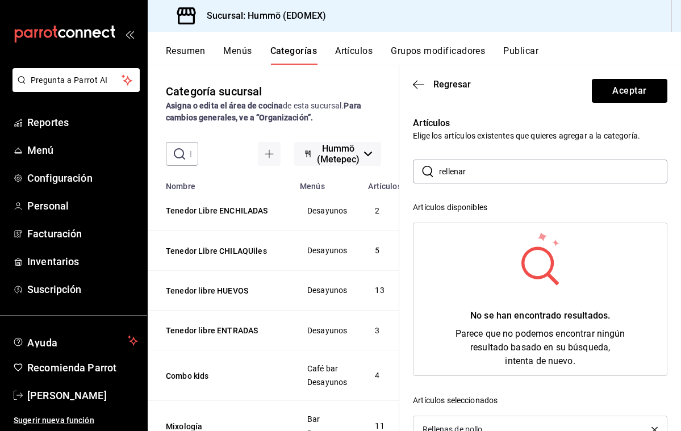
click at [467, 169] on input "rellenar" at bounding box center [553, 171] width 228 height 23
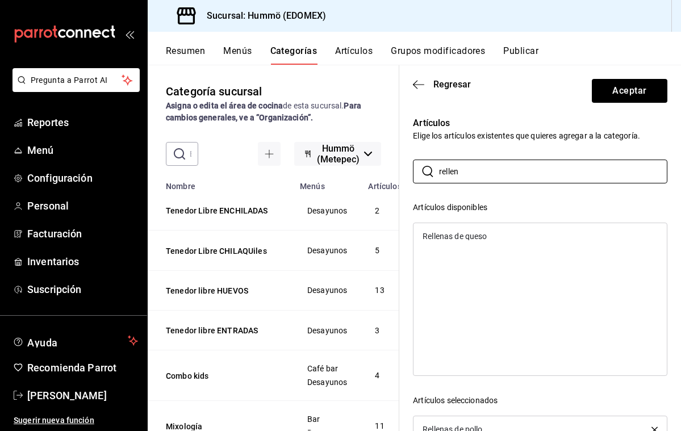
type input "rellen"
click at [476, 235] on div "Rellenas de queso" at bounding box center [455, 236] width 64 height 8
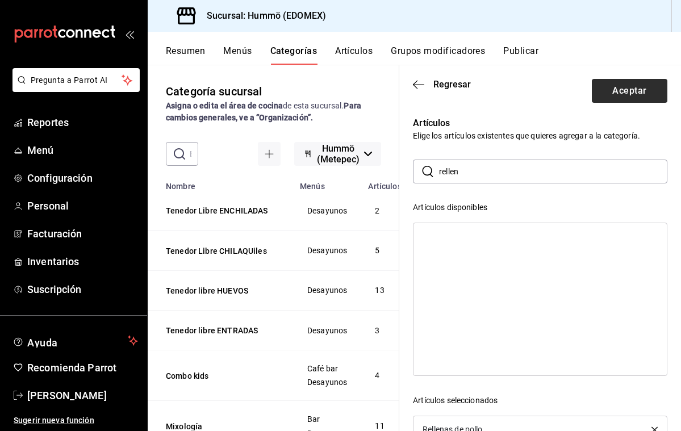
click at [624, 91] on button "Aceptar" at bounding box center [630, 91] width 76 height 24
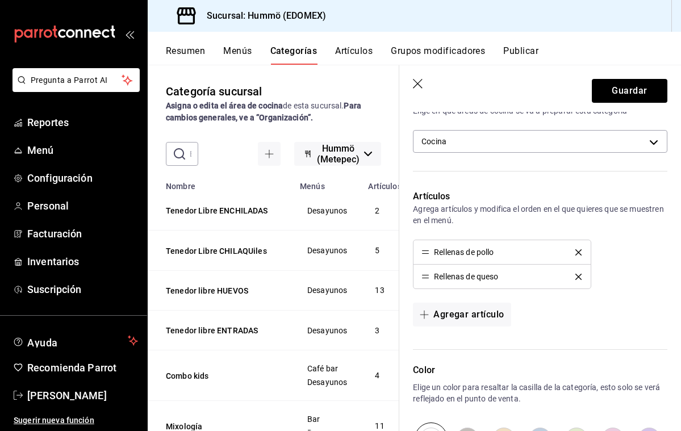
click at [624, 91] on button "Guardar" at bounding box center [630, 91] width 76 height 24
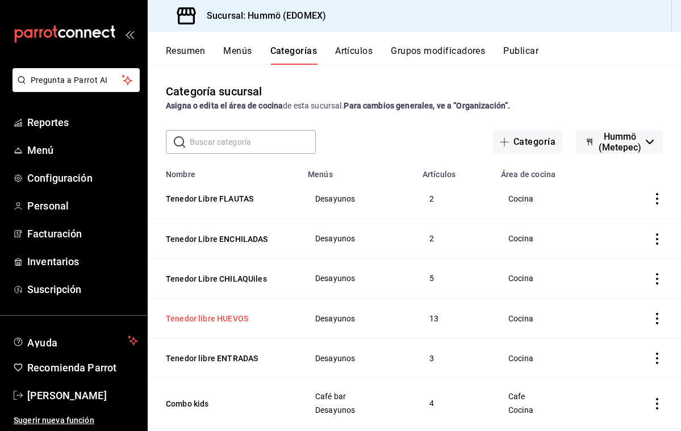
click at [187, 321] on button "Tenedor libre HUEVOS" at bounding box center [223, 318] width 114 height 11
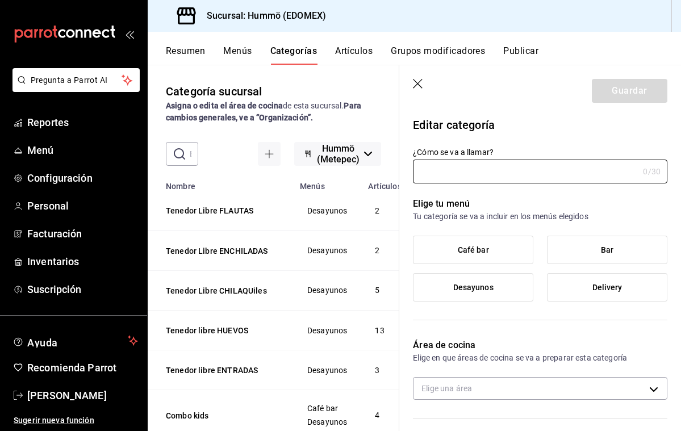
type input "Tenedor libre HUEVOS"
type input "1756233596149"
type input "1cafc953-72d8-4a29-af6d-617bfa8ddccf"
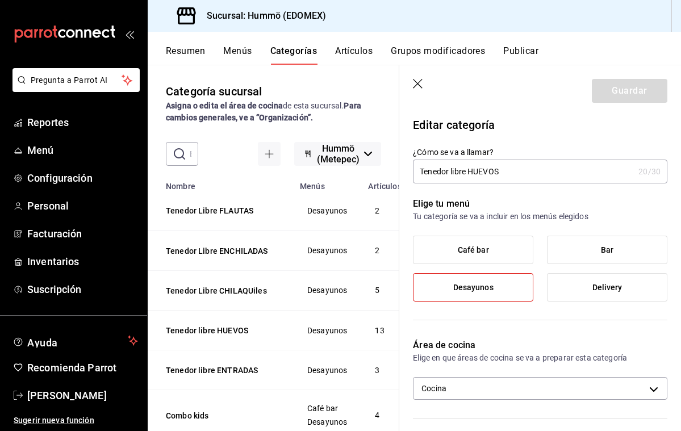
click at [454, 171] on input "Tenedor libre HUEVOS" at bounding box center [523, 171] width 221 height 23
type input "Tenedor Libre HUEVOS"
click at [417, 80] on icon "button" at bounding box center [418, 84] width 11 height 11
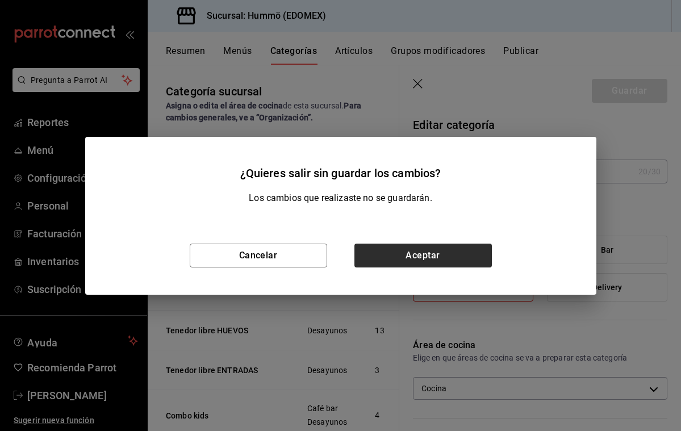
click at [409, 253] on button "Aceptar" at bounding box center [422, 256] width 137 height 24
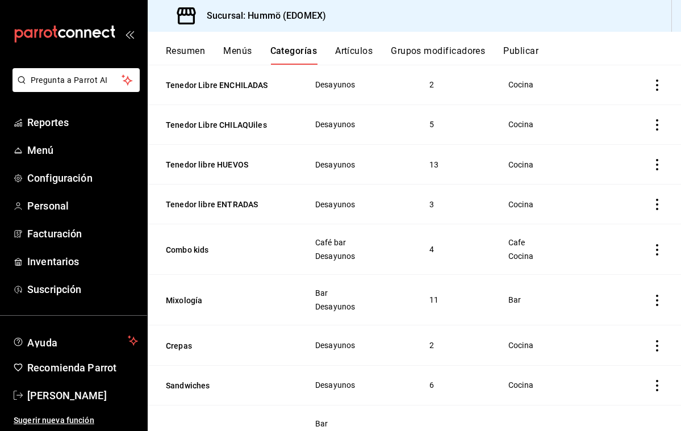
scroll to position [158, 0]
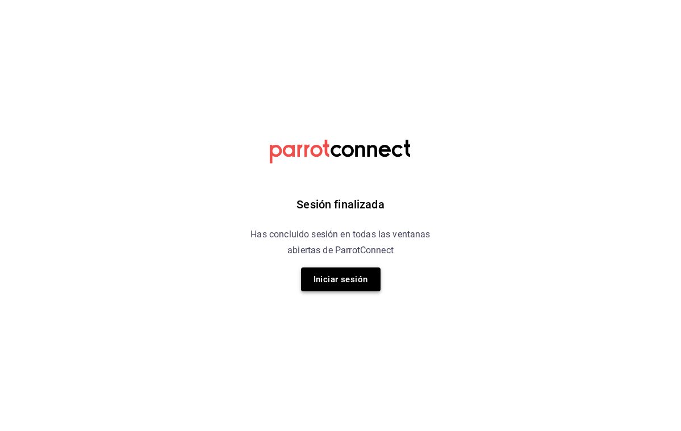
click at [354, 277] on button "Iniciar sesión" at bounding box center [341, 279] width 80 height 24
